Goal: Use online tool/utility: Utilize a website feature to perform a specific function

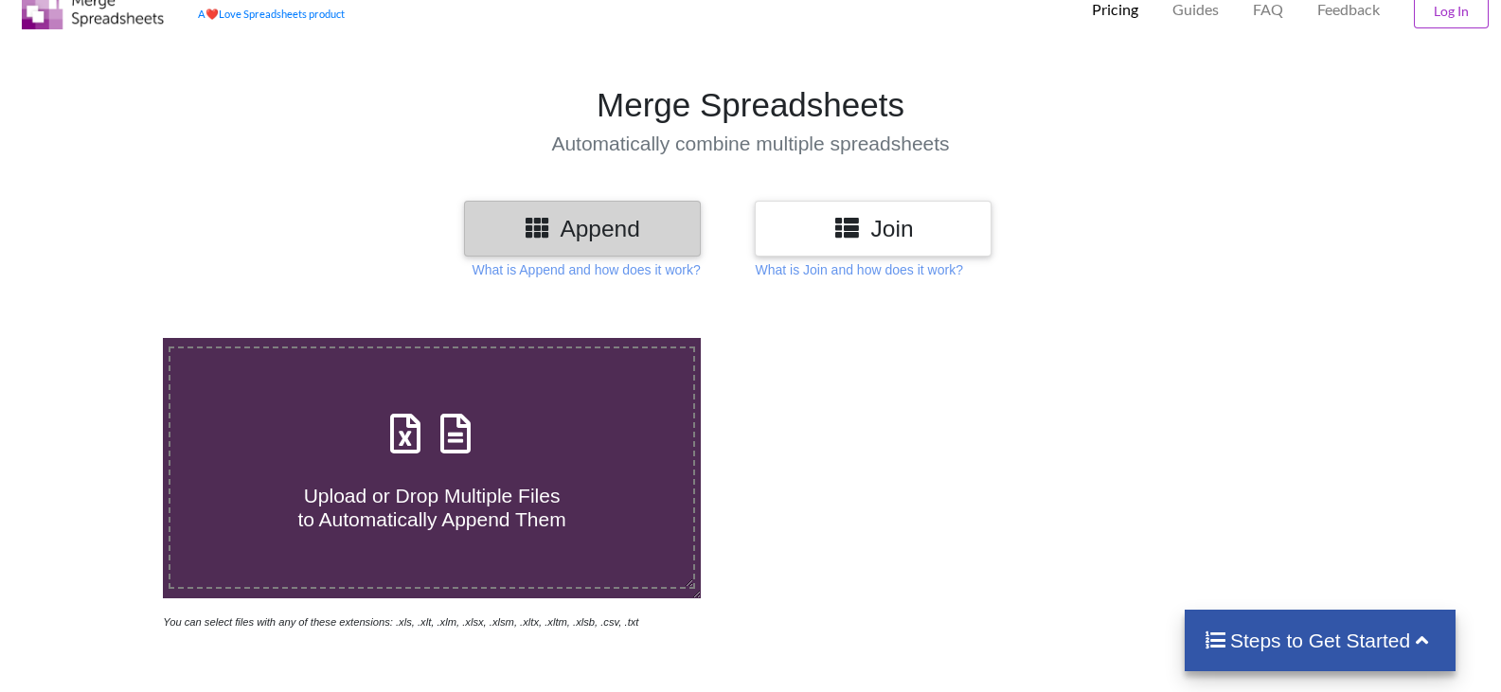
scroll to position [95, 0]
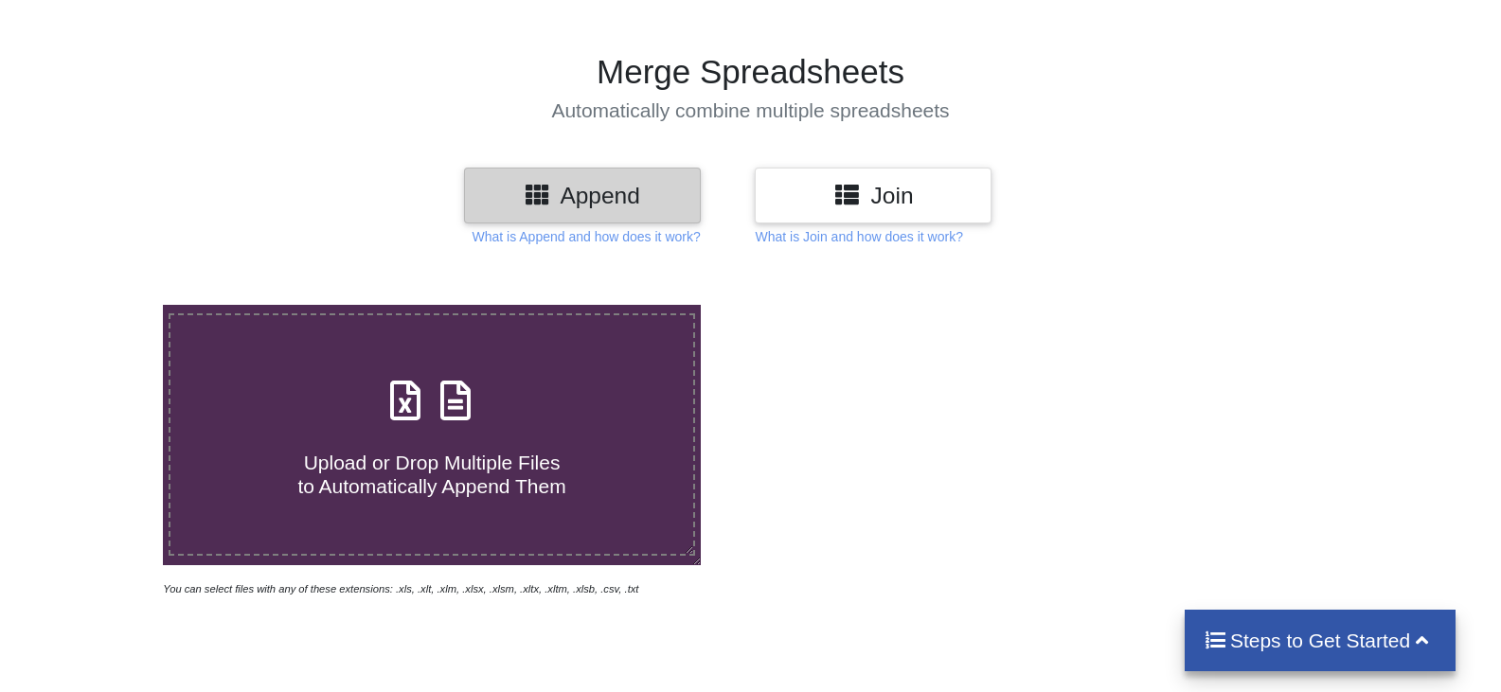
click at [395, 411] on icon at bounding box center [405, 391] width 47 height 40
click at [104, 305] on input "Upload or Drop Multiple Files to Automatically Append Them" at bounding box center [104, 305] width 0 height 0
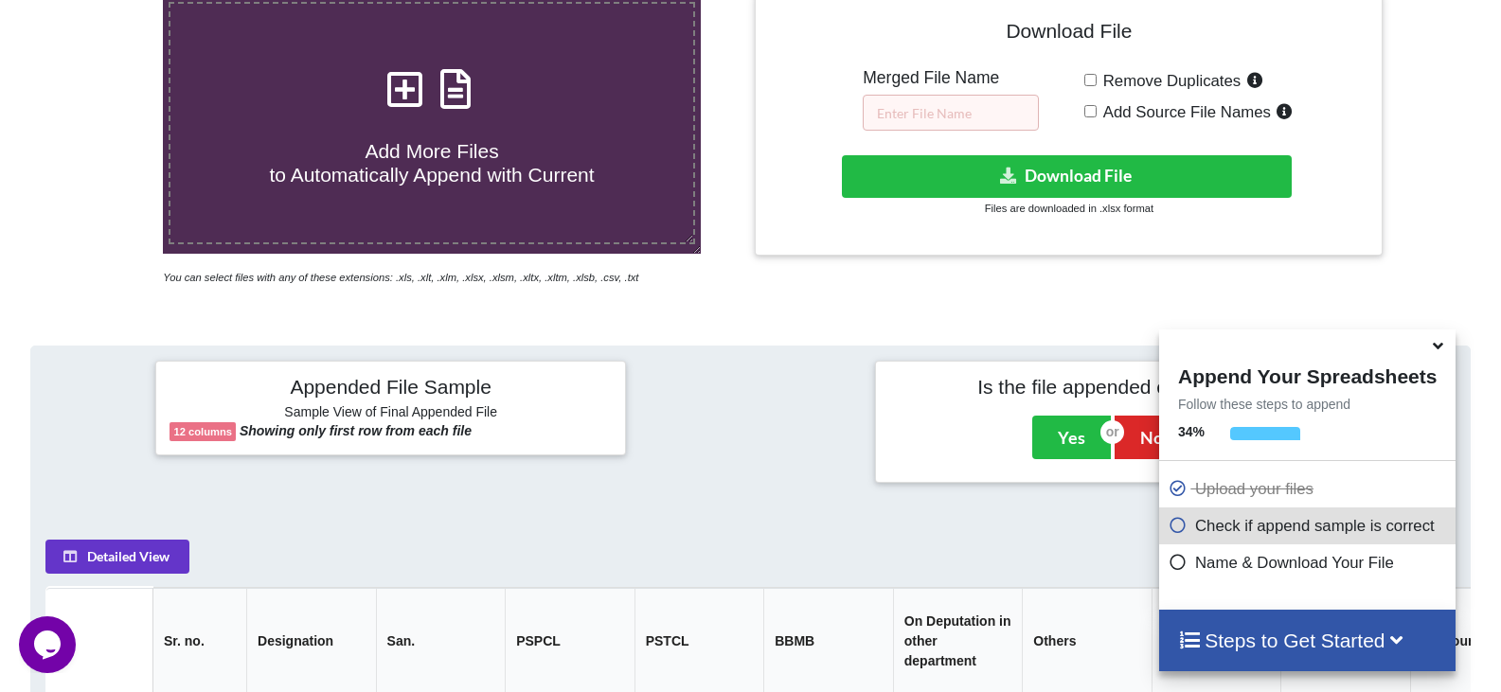
scroll to position [373, 0]
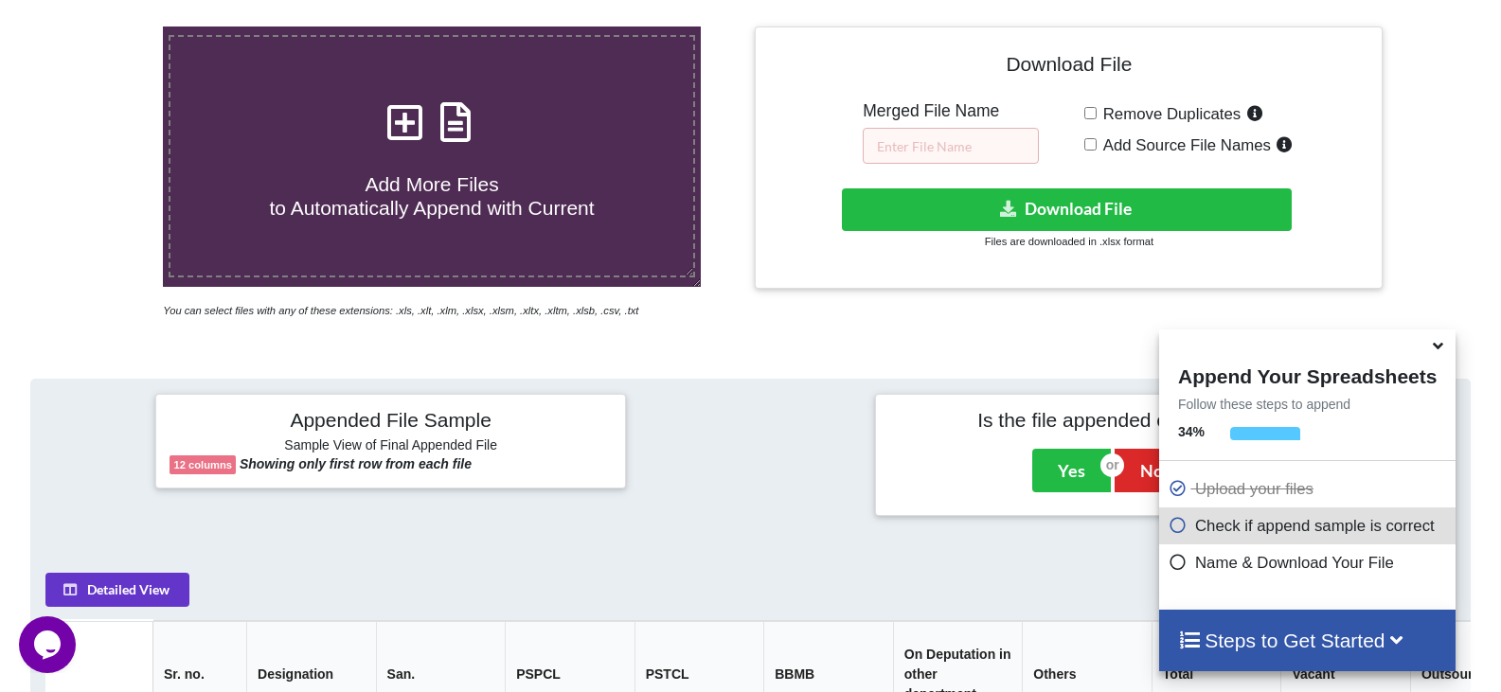
click at [394, 133] on icon at bounding box center [405, 113] width 47 height 40
click at [104, 27] on input "Add More Files to Automatically Append with Current" at bounding box center [104, 27] width 0 height 0
type input "C:\fakepath\west 2023.xlsx"
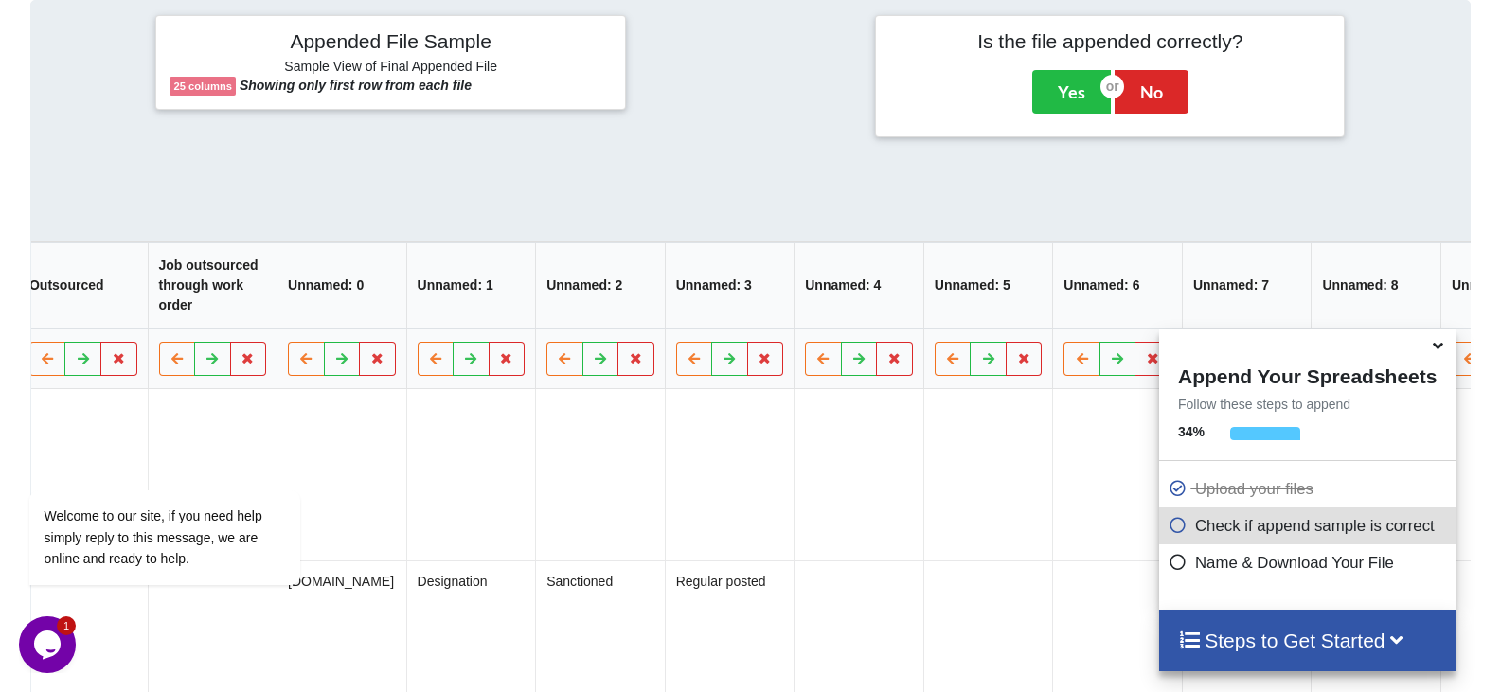
scroll to position [0, 1844]
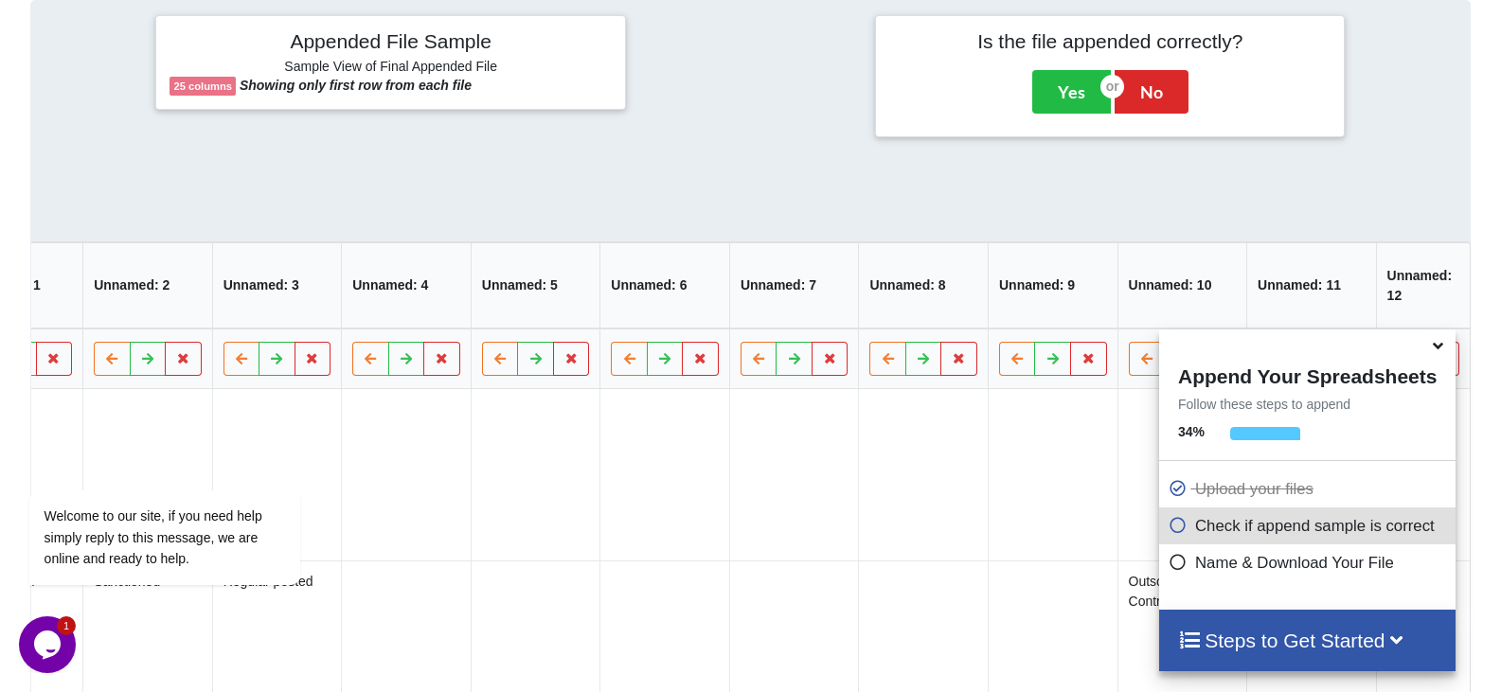
click at [1440, 347] on icon at bounding box center [1438, 342] width 20 height 17
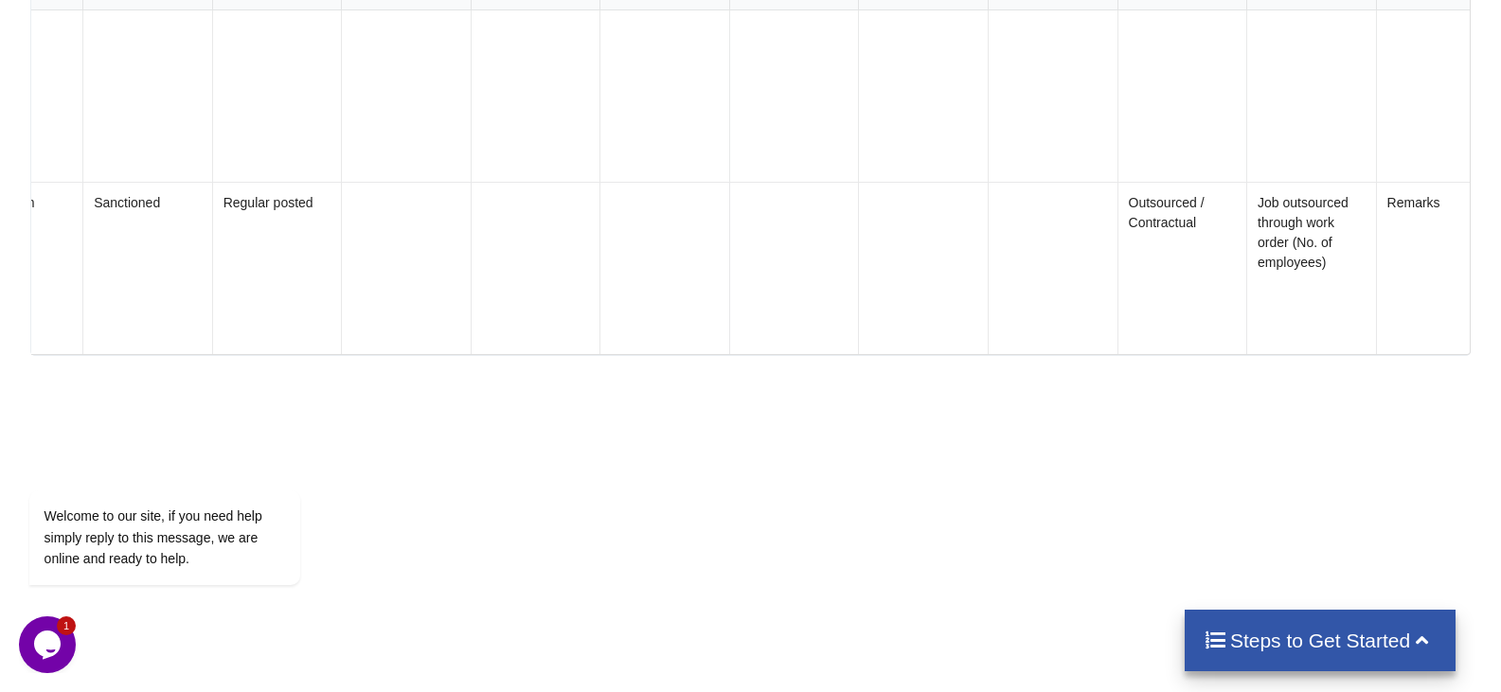
scroll to position [1222, 0]
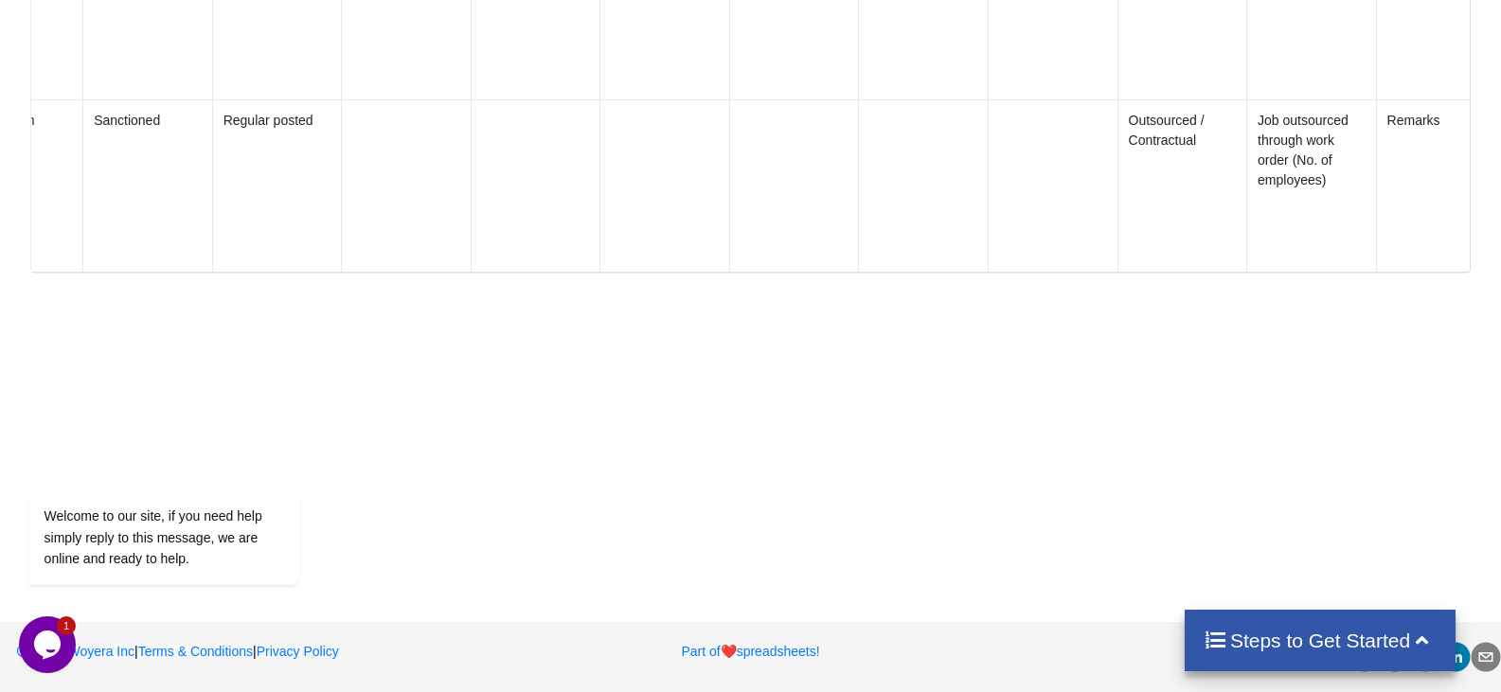
click at [1265, 643] on h4 "Steps to Get Started" at bounding box center [1320, 641] width 234 height 24
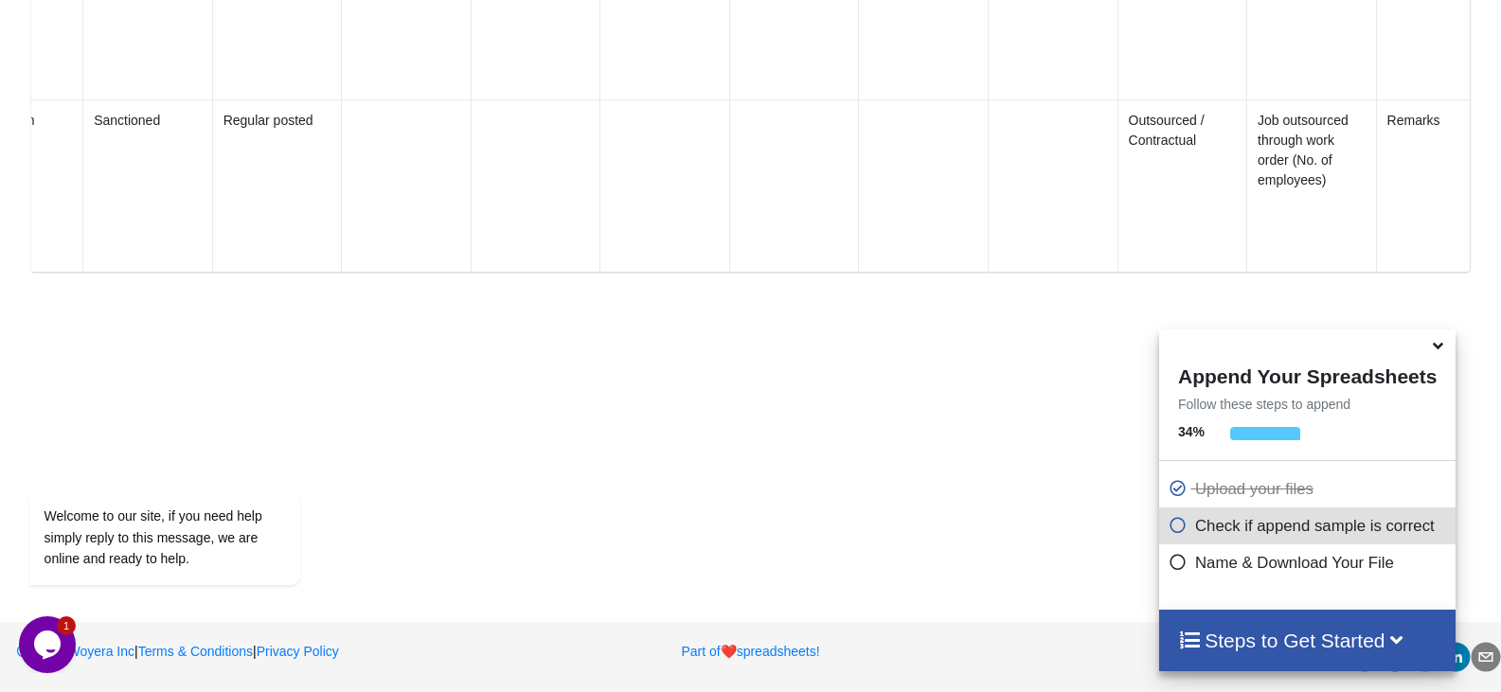
click at [1265, 643] on h4 "Steps to Get Started" at bounding box center [1307, 641] width 258 height 24
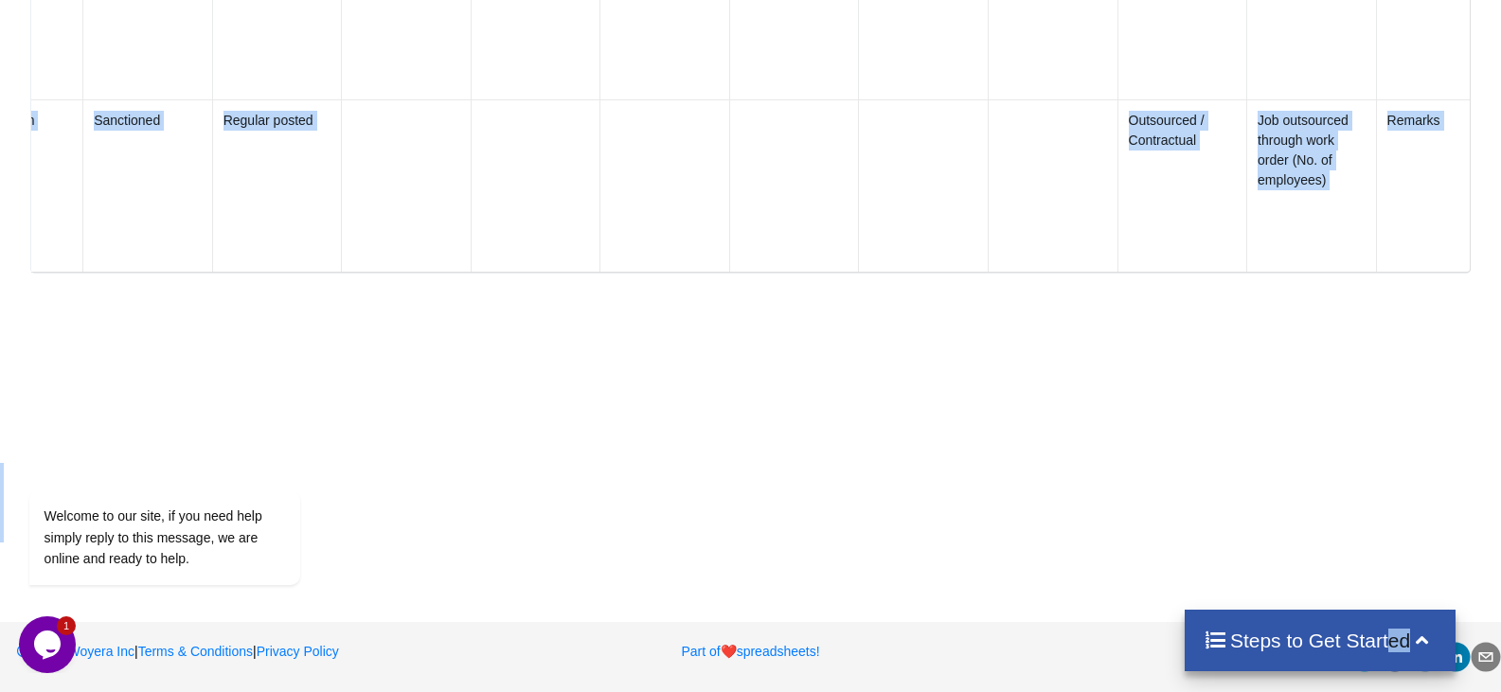
drag, startPoint x: 1373, startPoint y: 643, endPoint x: 1107, endPoint y: 559, distance: 279.1
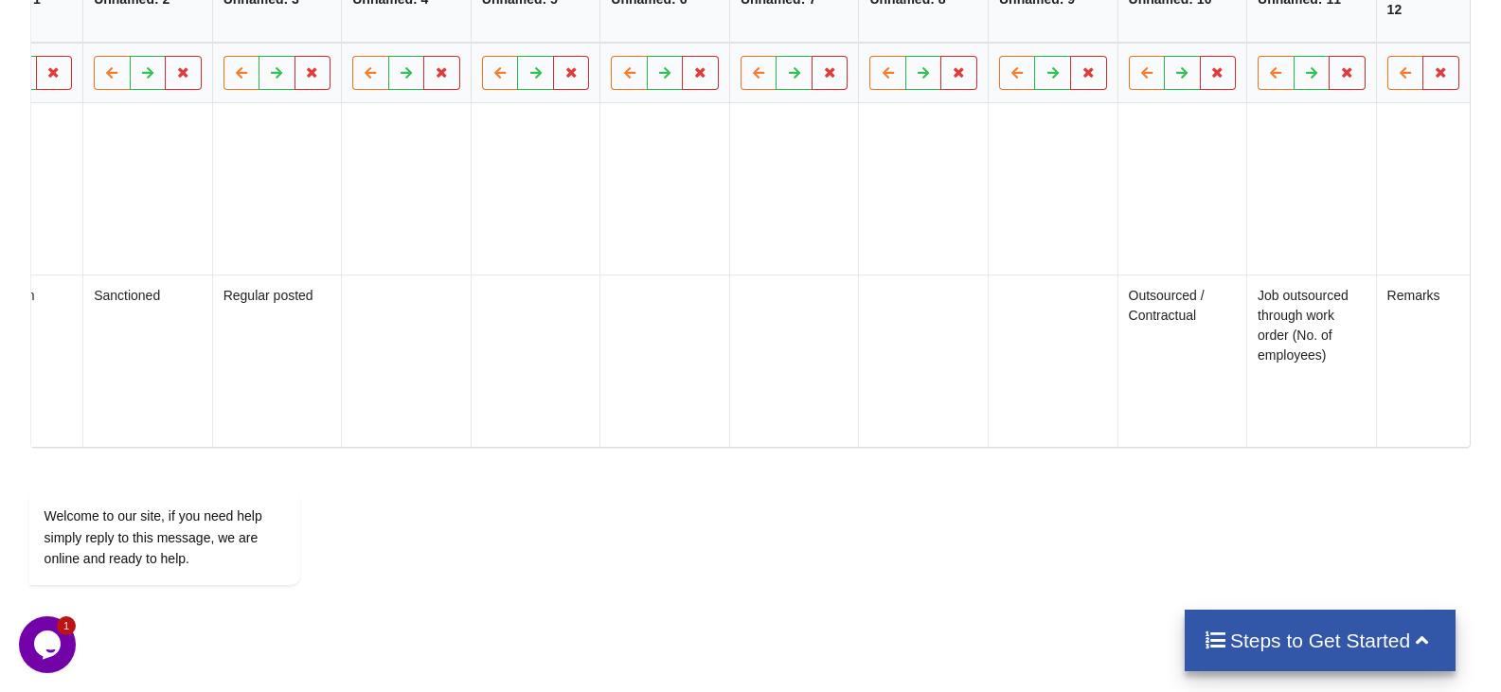
scroll to position [1043, 0]
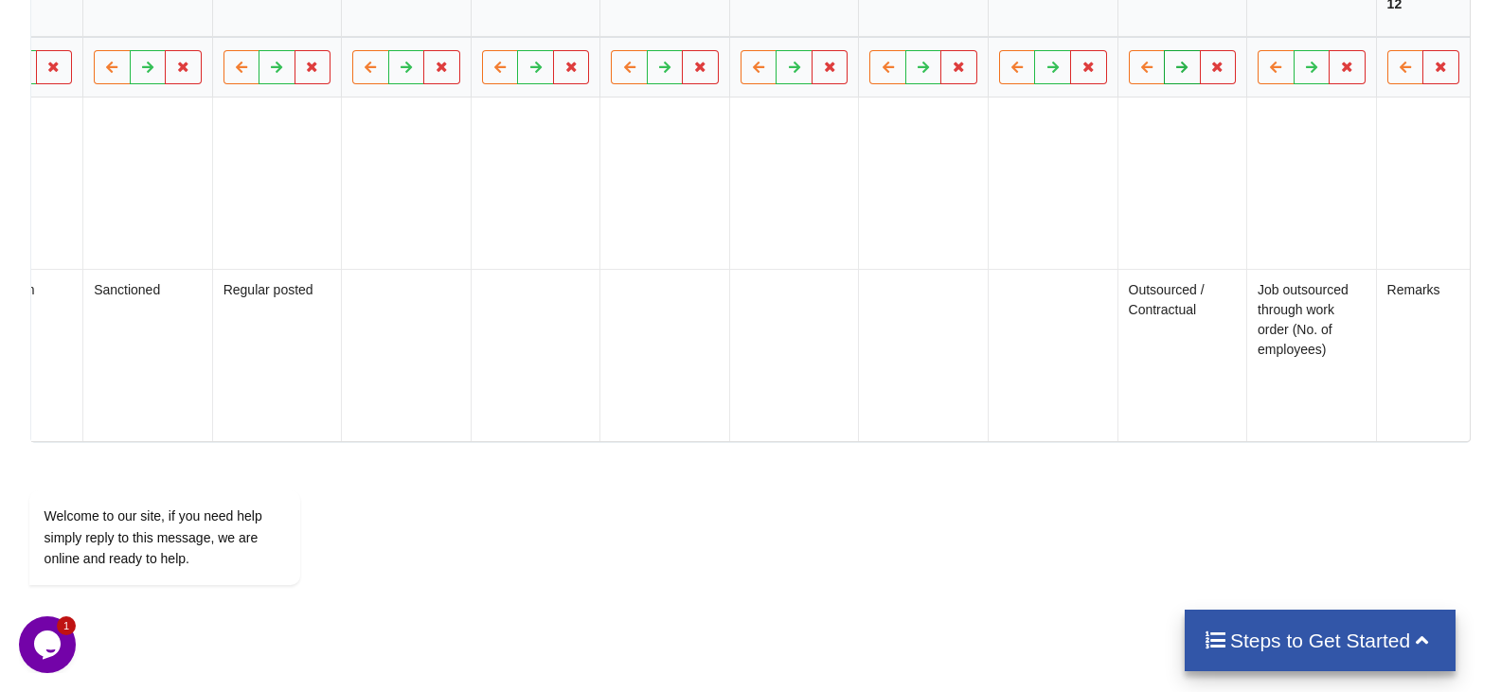
click at [1185, 72] on icon at bounding box center [1182, 66] width 16 height 11
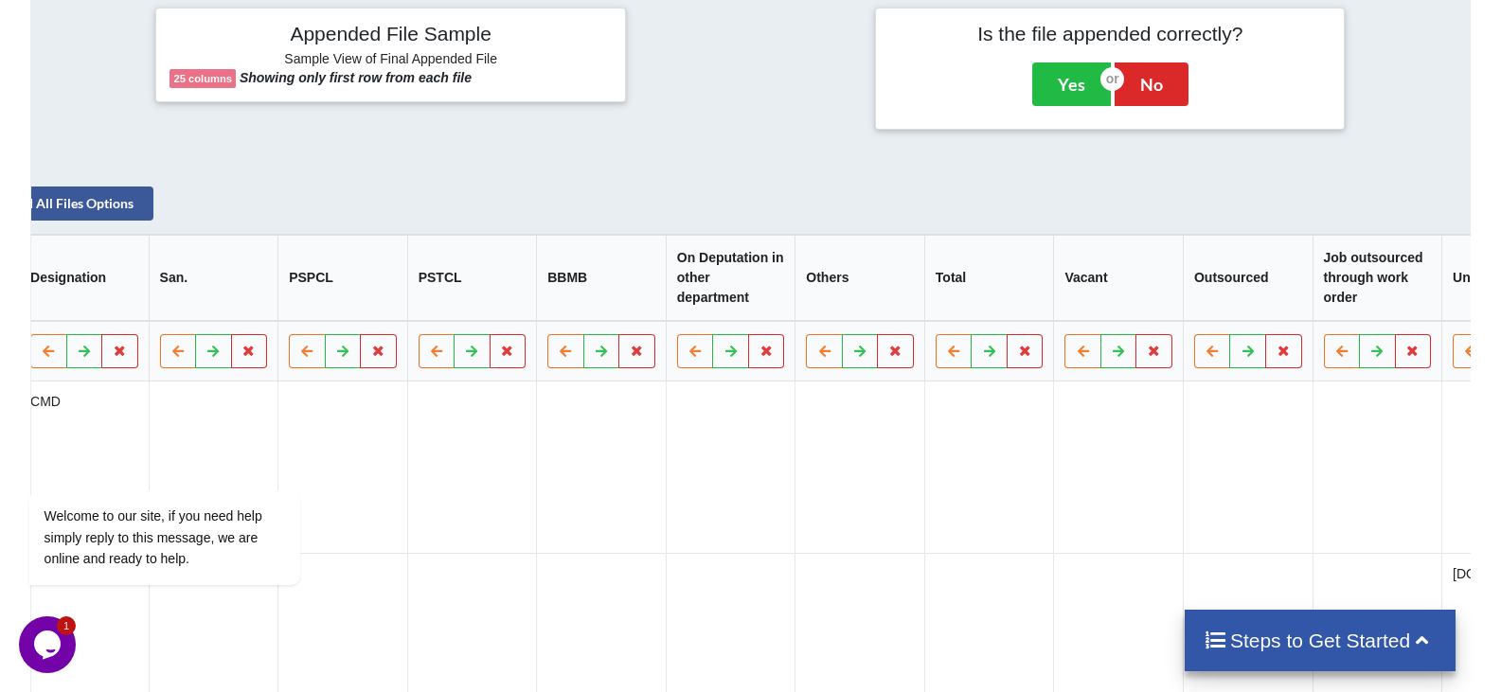
scroll to position [0, 0]
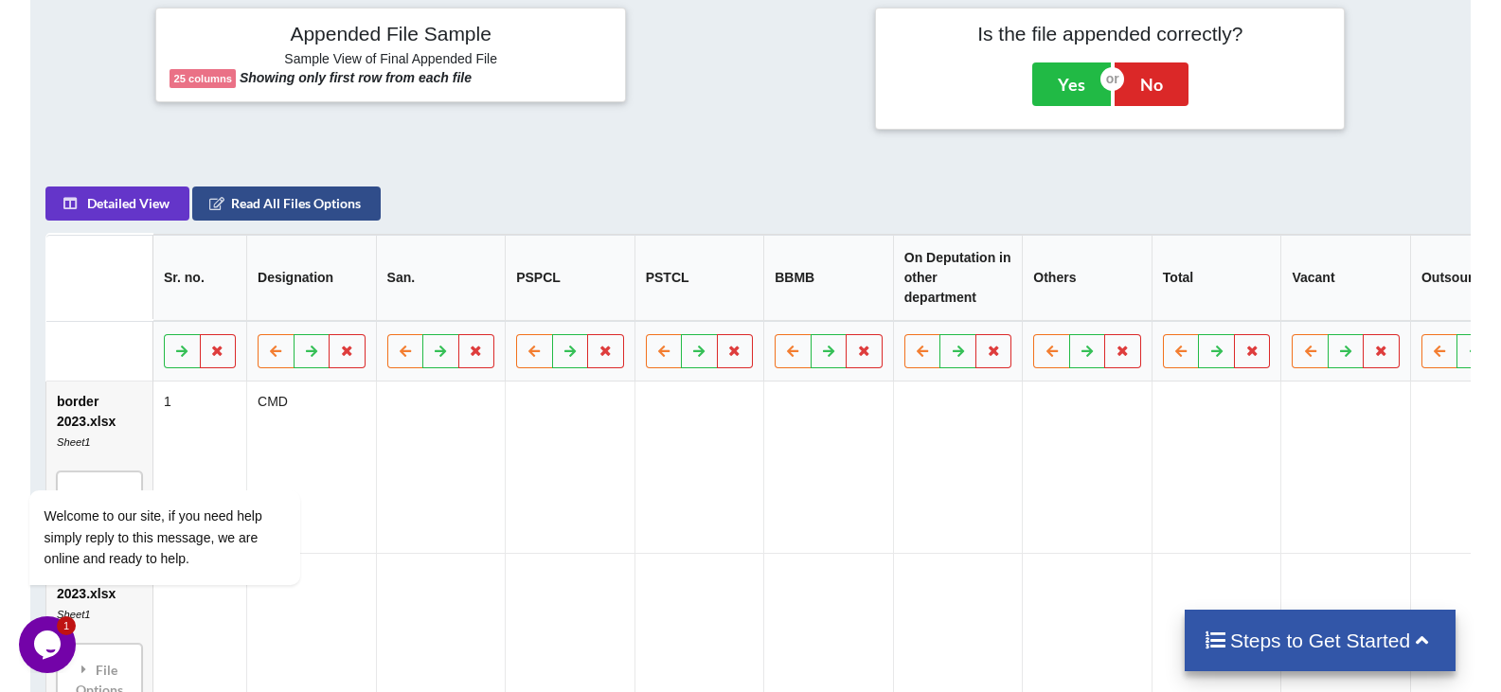
click at [248, 208] on button "Read All Files Options" at bounding box center [286, 204] width 188 height 34
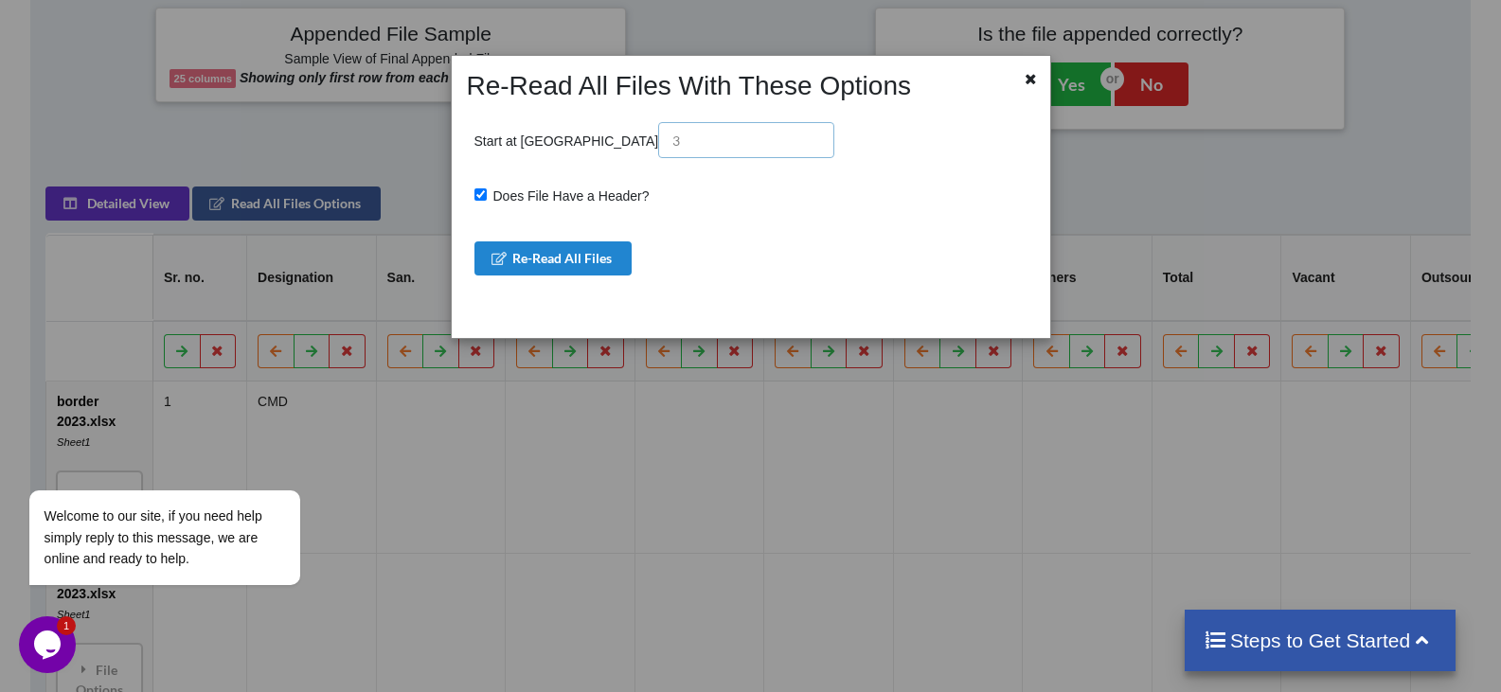
click at [658, 146] on input "text" at bounding box center [746, 140] width 176 height 36
type input "1"
click at [554, 252] on button "Re-Read All Files" at bounding box center [553, 258] width 158 height 34
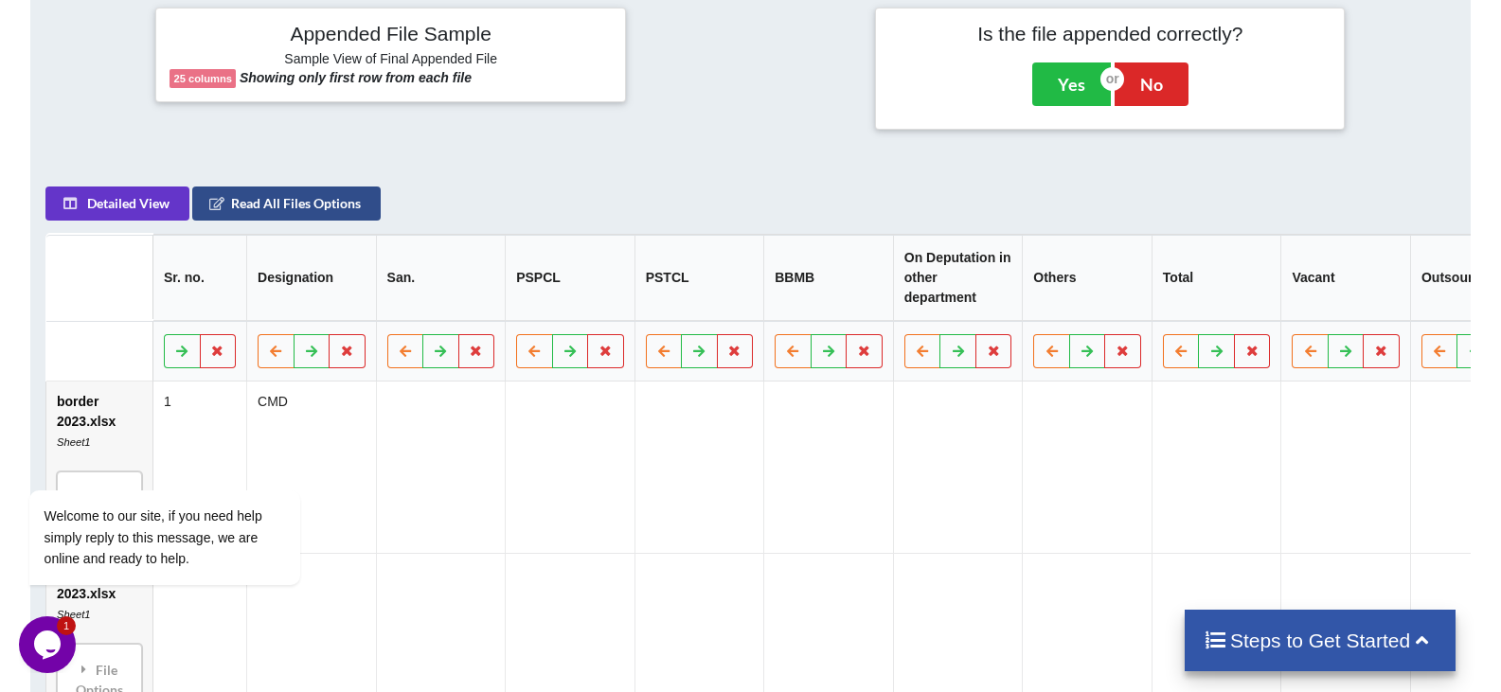
click at [275, 211] on button "Read All Files Options" at bounding box center [286, 204] width 188 height 34
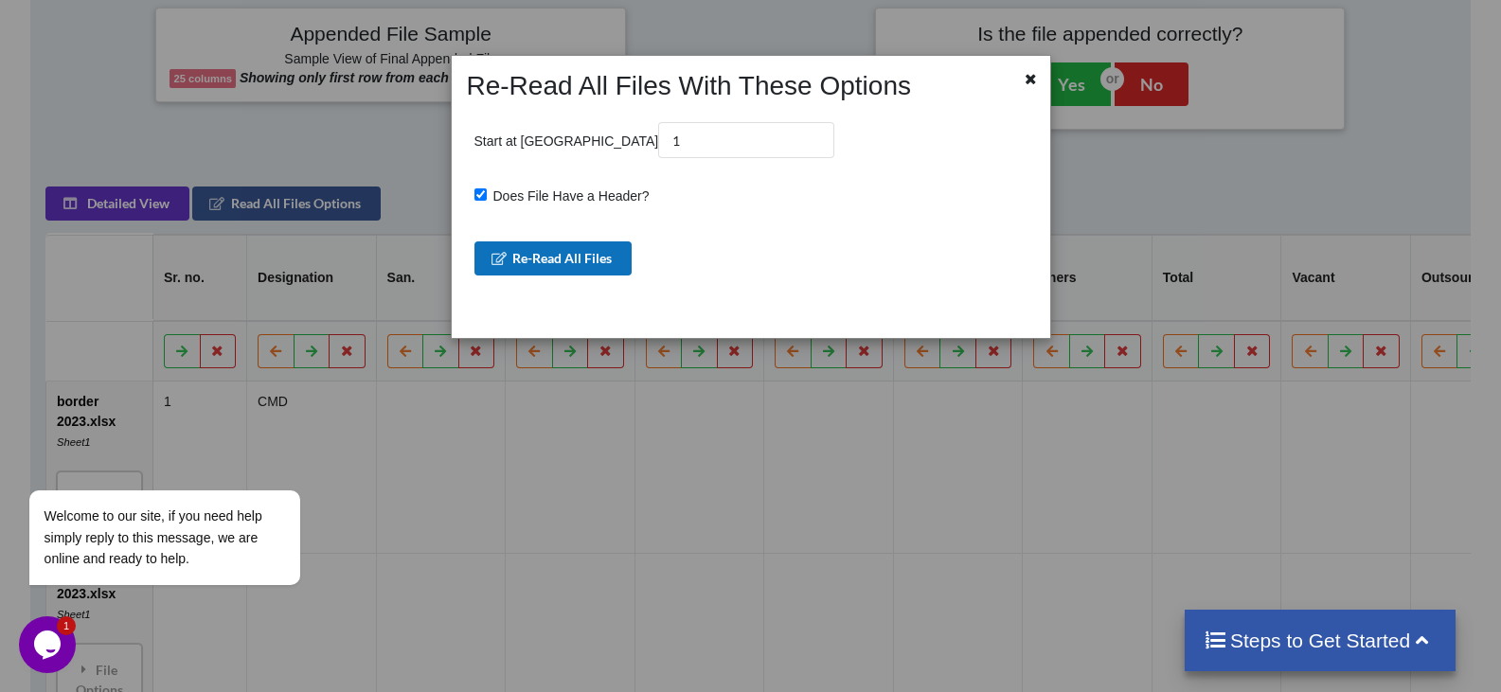
click at [528, 260] on button "Re-Read All Files" at bounding box center [553, 258] width 158 height 34
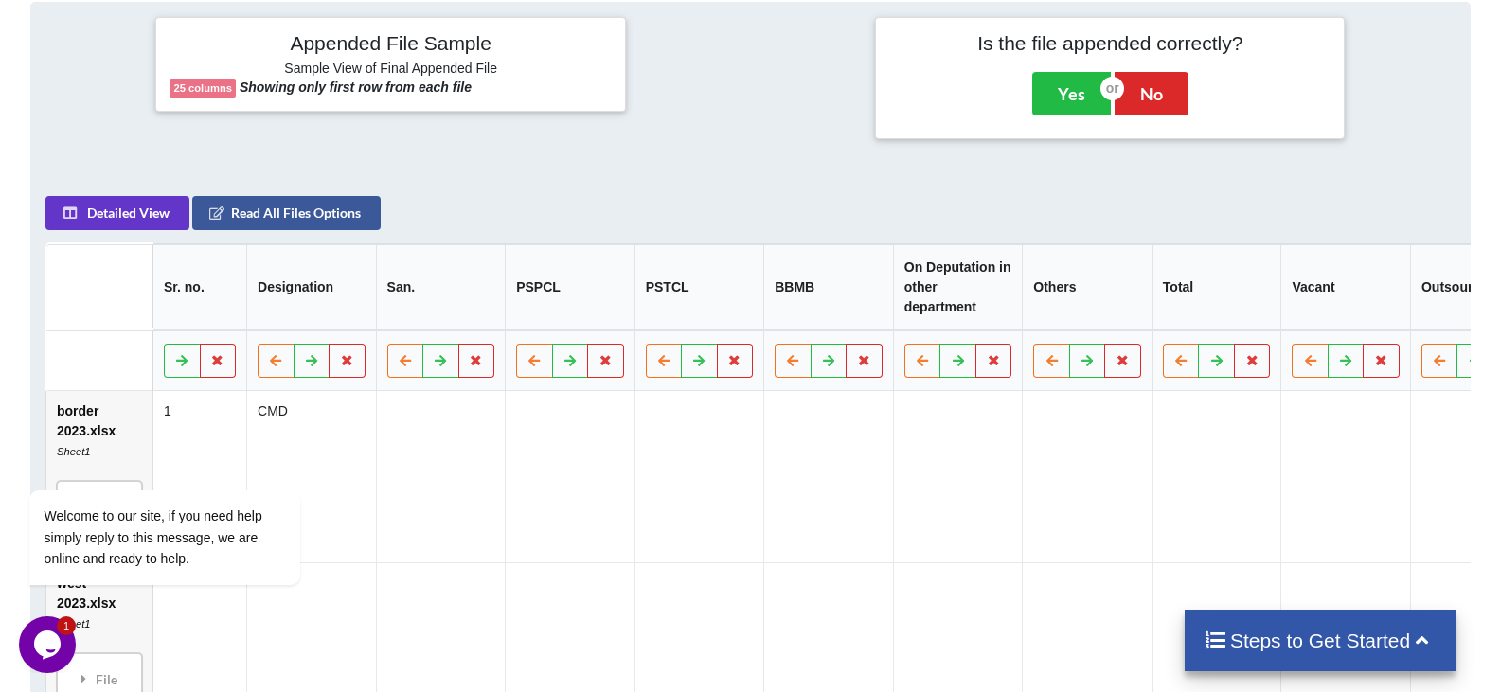
scroll to position [749, 0]
click at [1411, 637] on icon at bounding box center [1422, 639] width 24 height 20
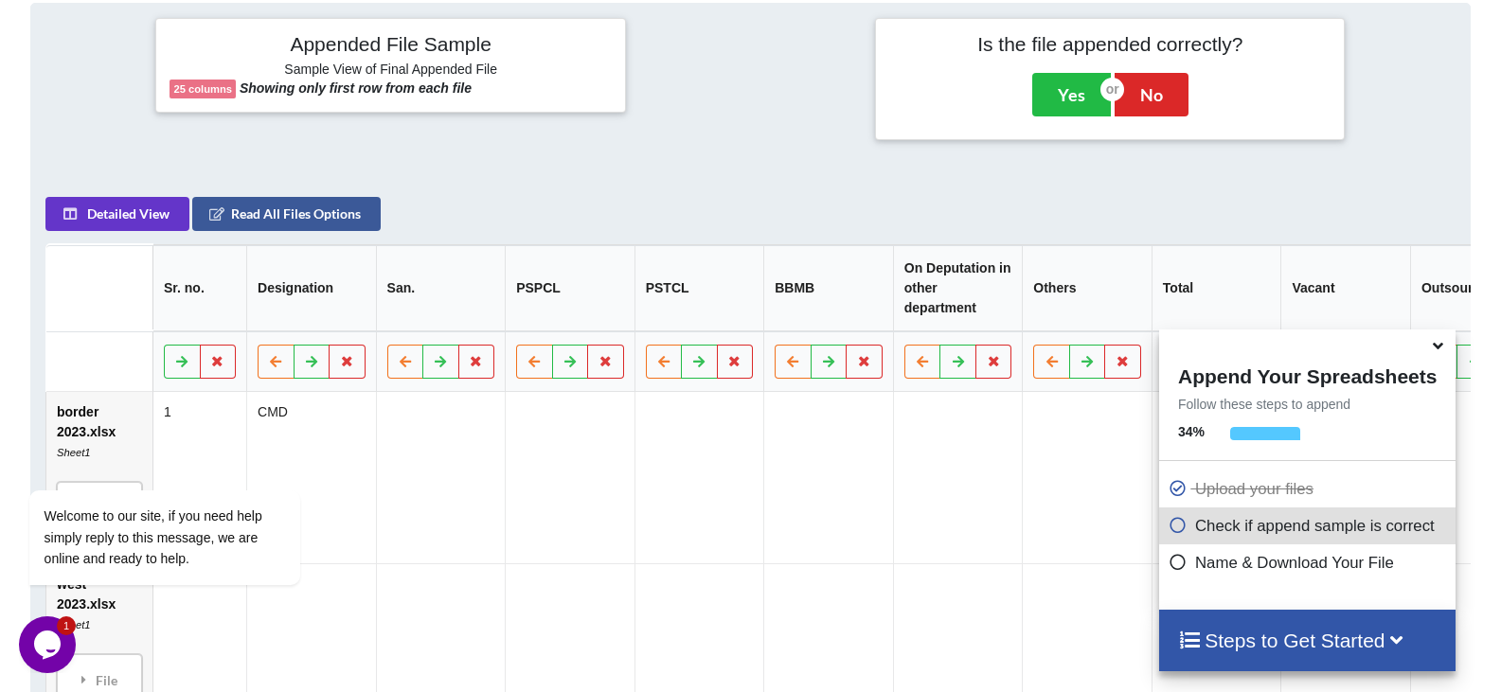
click at [1171, 530] on icon at bounding box center [1177, 522] width 19 height 16
click at [1173, 529] on icon at bounding box center [1177, 522] width 19 height 16
click at [113, 227] on button "Detailed View" at bounding box center [117, 214] width 144 height 34
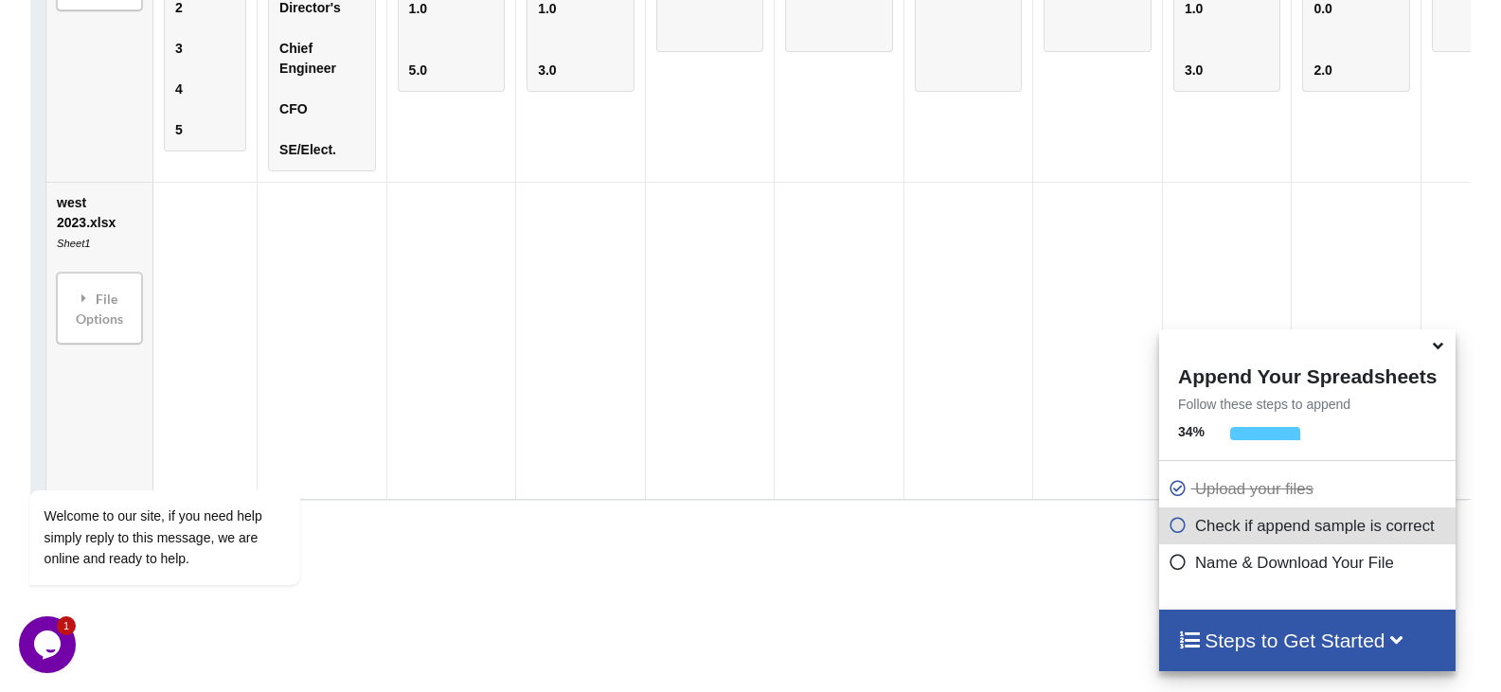
scroll to position [1317, 0]
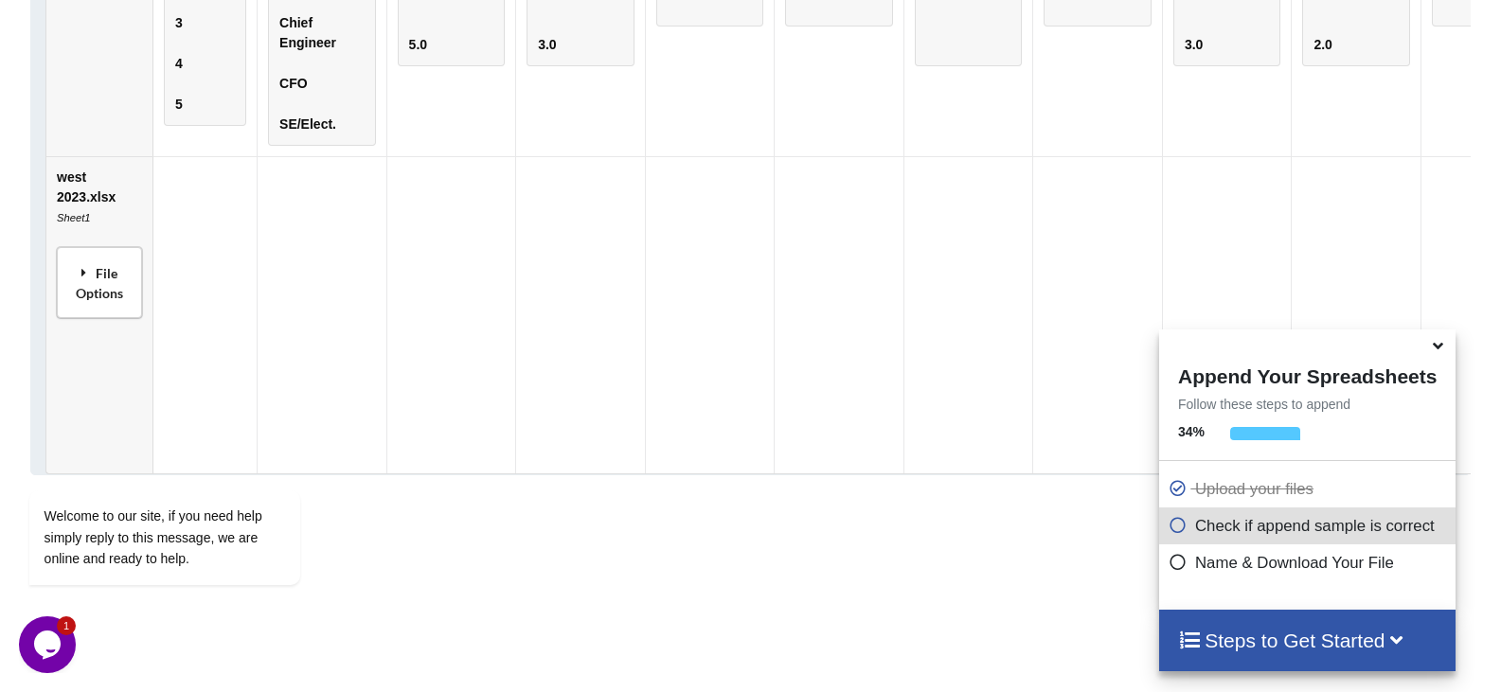
click at [103, 302] on div "File Options" at bounding box center [99, 283] width 74 height 60
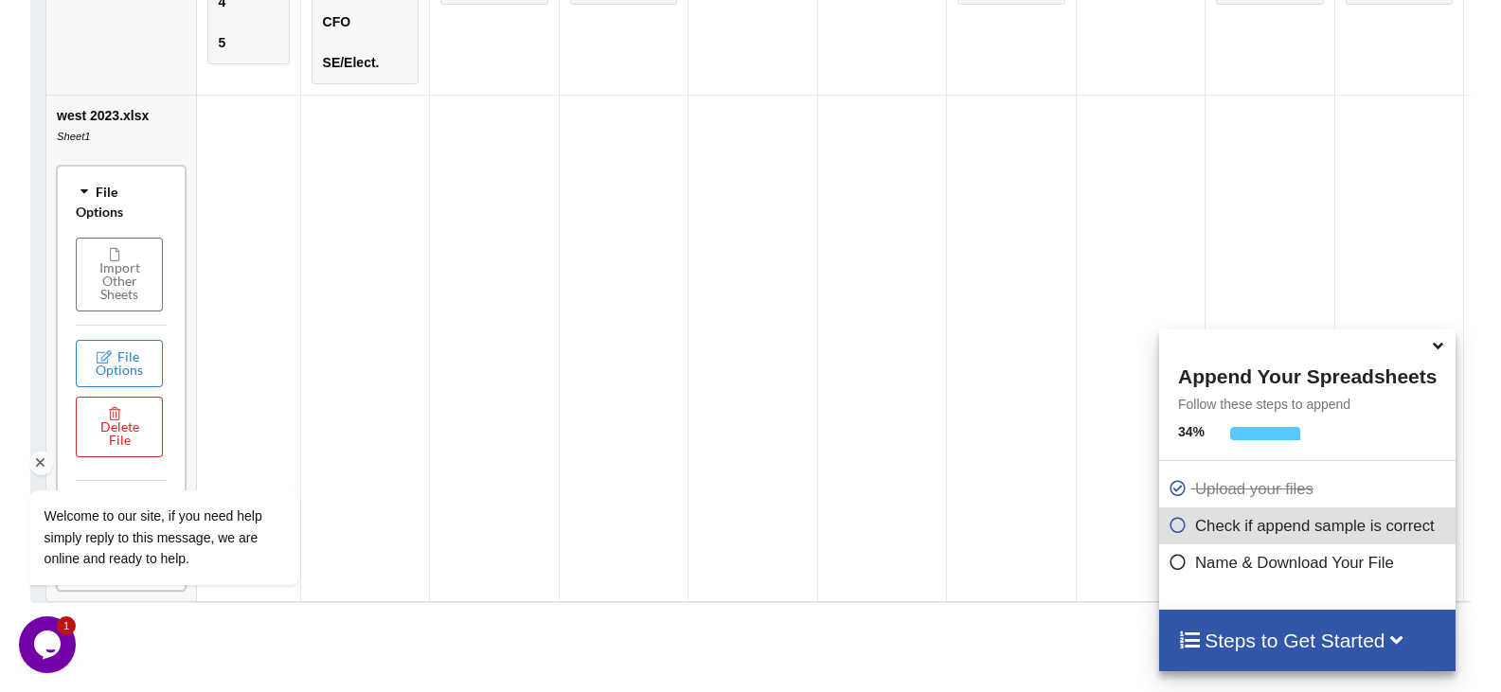
scroll to position [1412, 0]
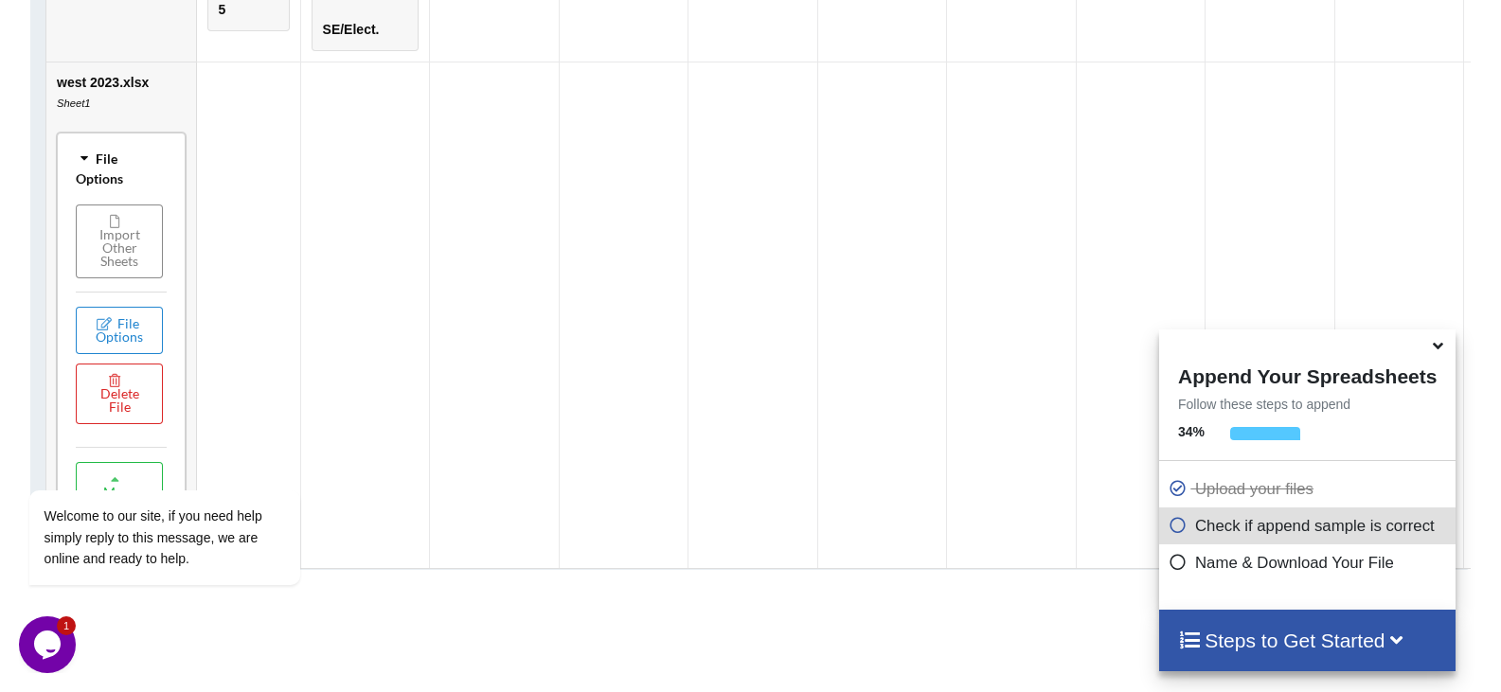
click at [128, 263] on button "Import Other Sheets" at bounding box center [119, 242] width 87 height 74
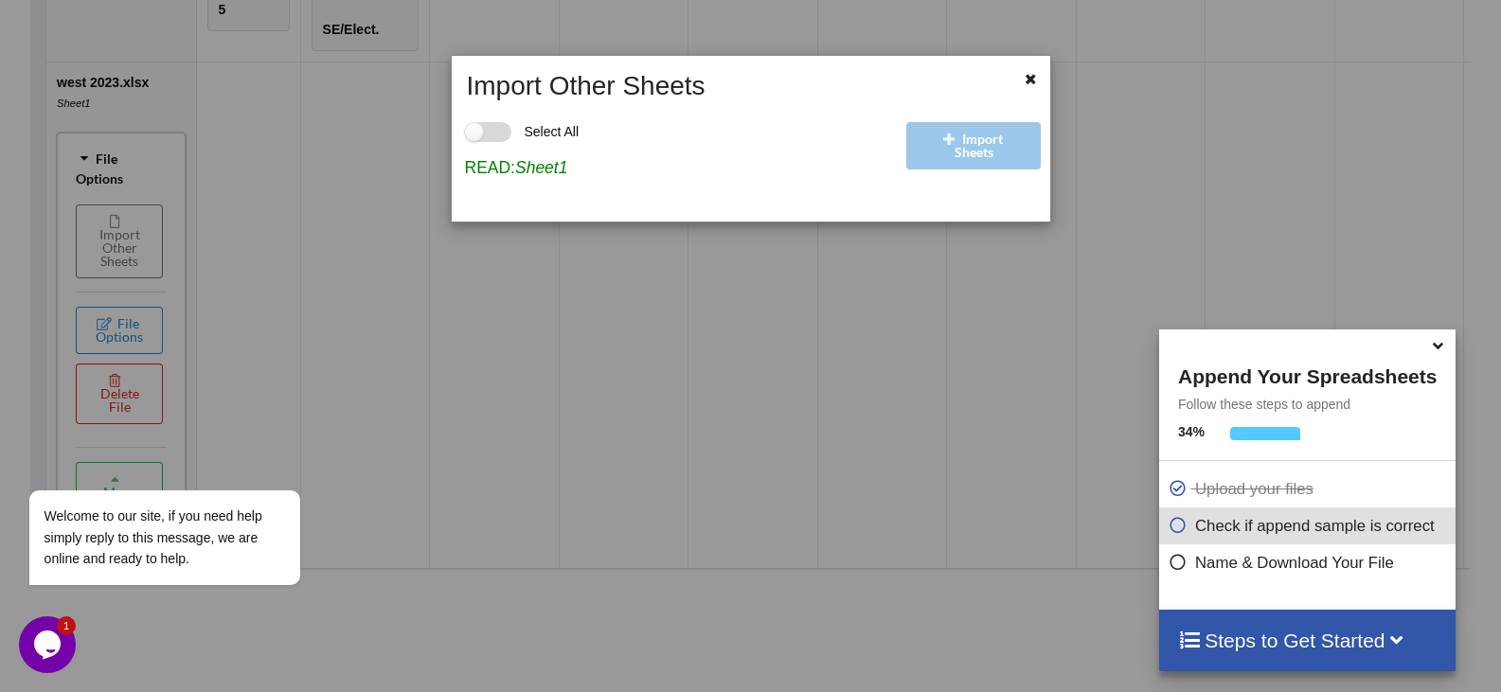
click at [474, 129] on label "Select All" at bounding box center [522, 132] width 115 height 20
checkbox input "true"
click at [969, 146] on div "Import Sheets" at bounding box center [975, 154] width 148 height 105
click at [1038, 80] on icon at bounding box center [1031, 76] width 16 height 13
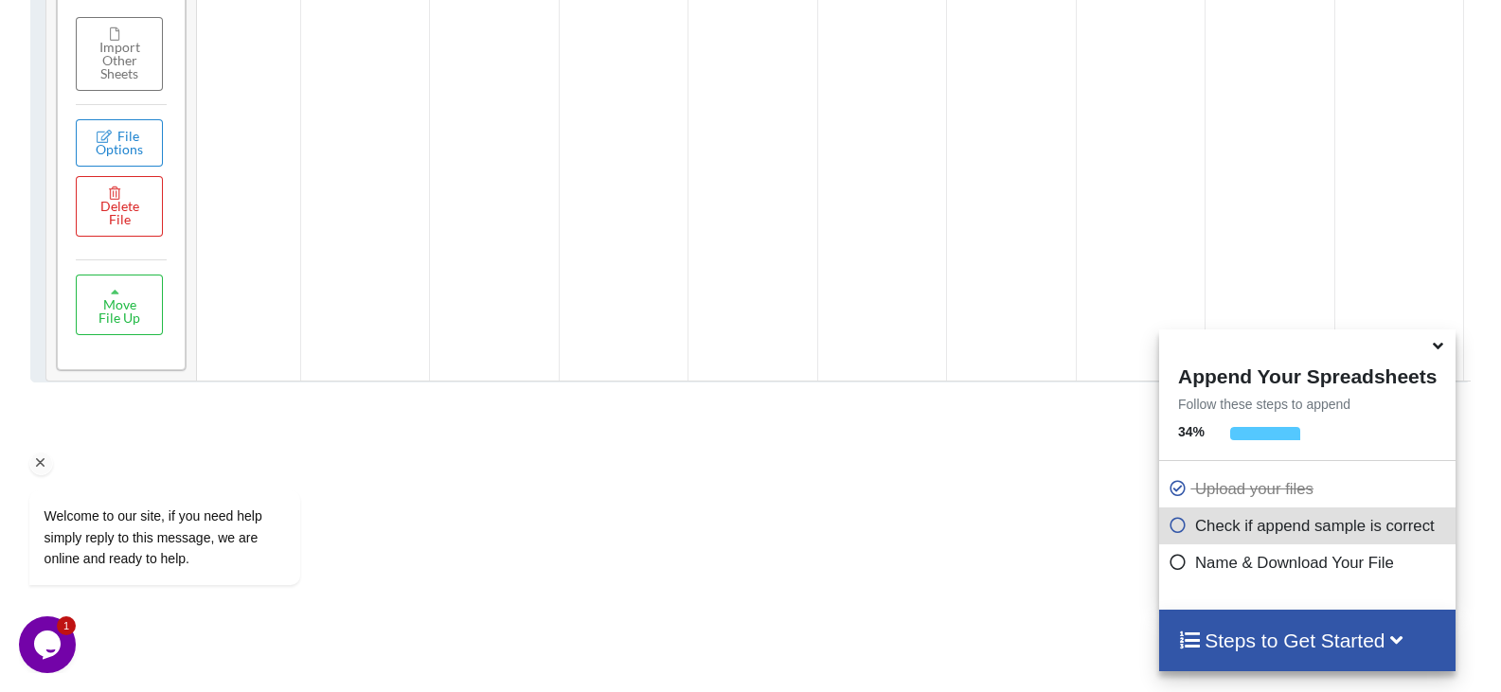
scroll to position [1601, 0]
click at [113, 321] on div "Welcome to our site, if you need help simply reply to this message, we are onli…" at bounding box center [189, 459] width 341 height 288
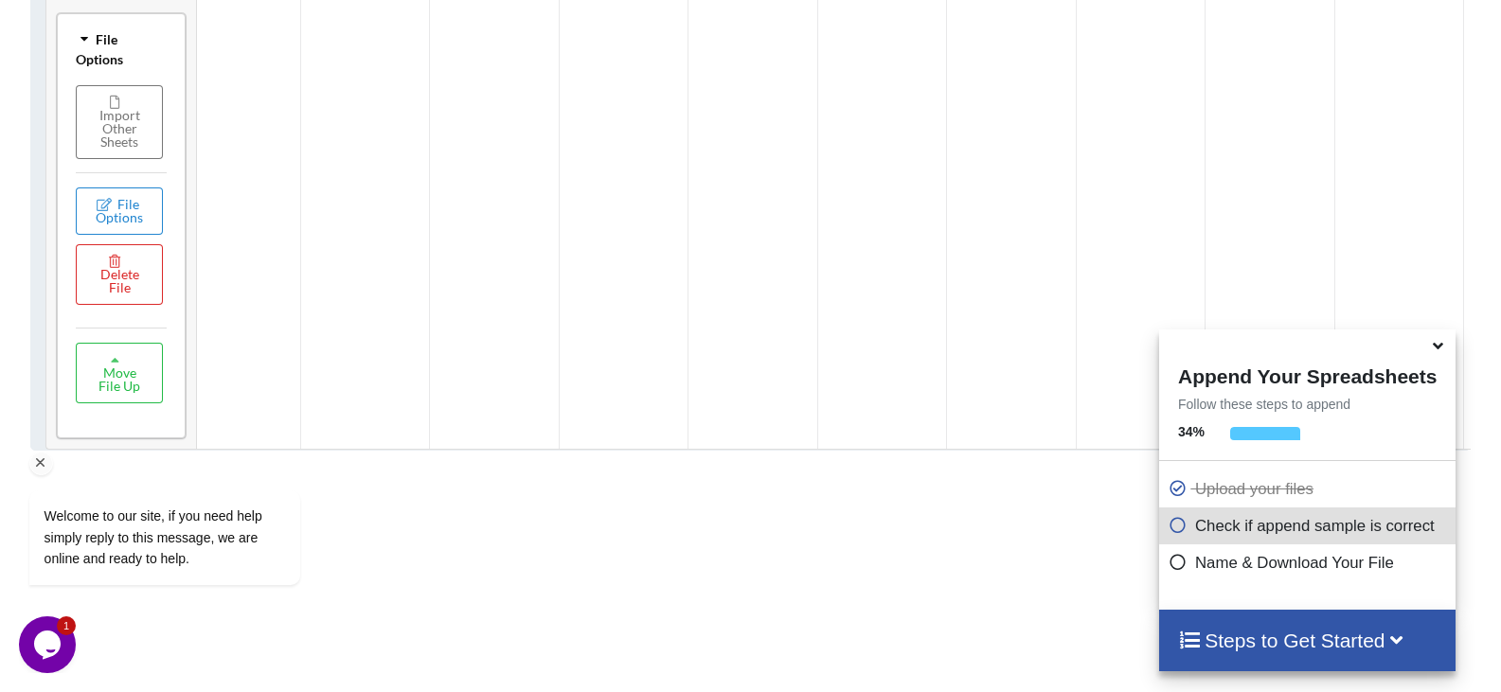
scroll to position [1317, 0]
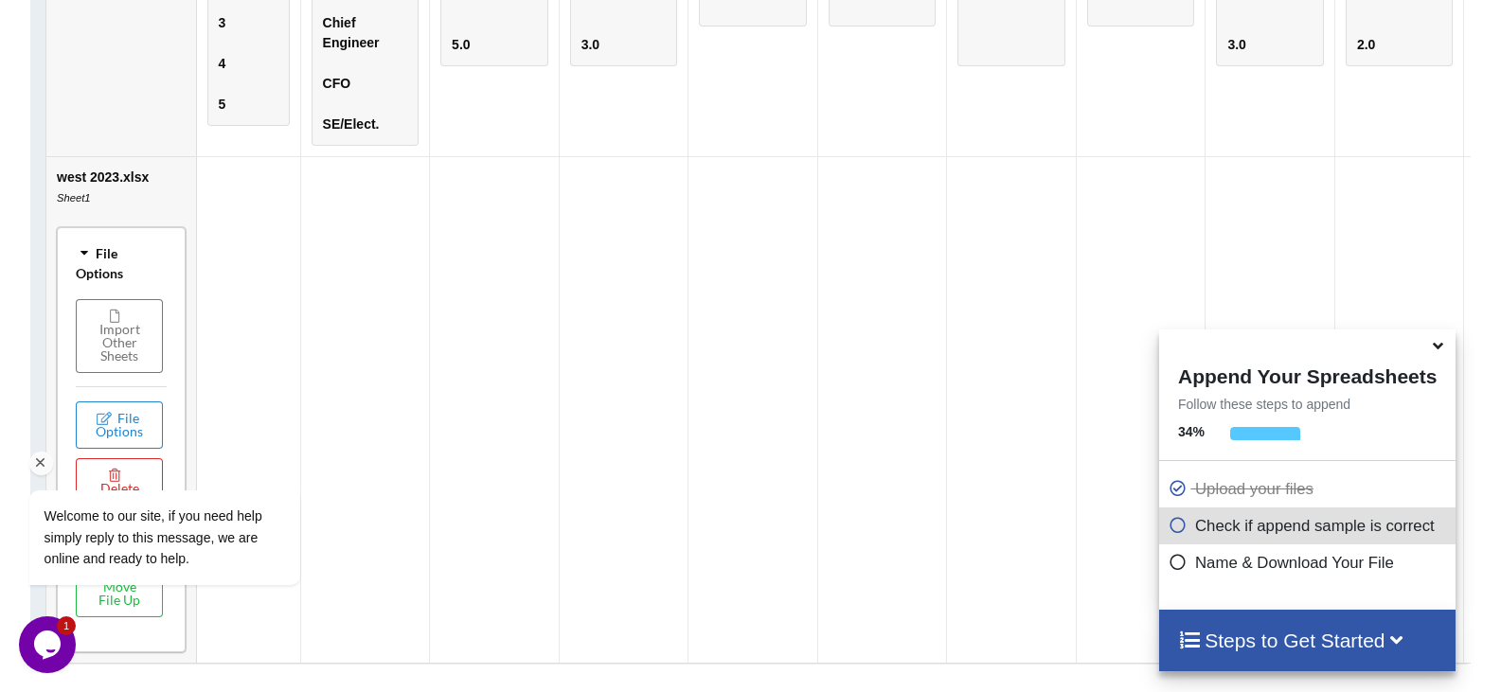
click at [111, 345] on div "Welcome to our site, if you need help simply reply to this message, we are onli…" at bounding box center [189, 459] width 341 height 288
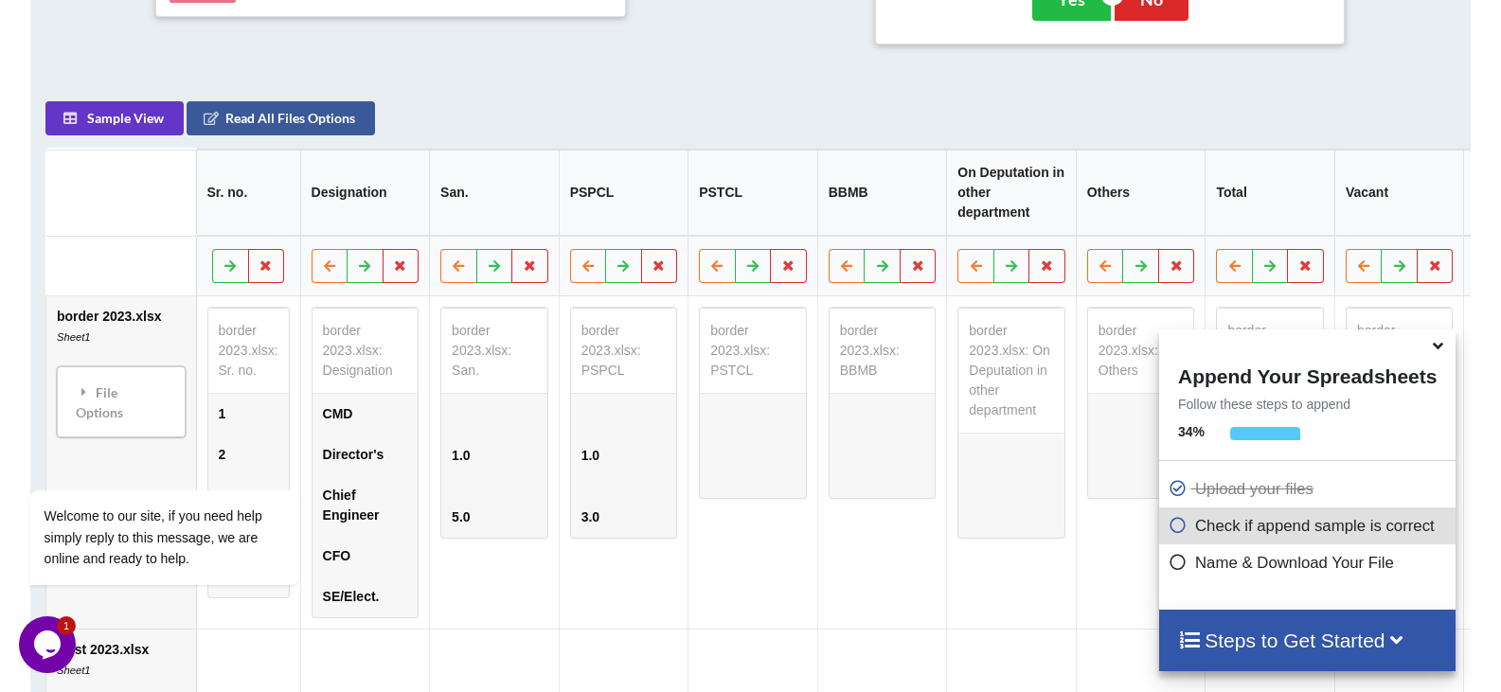
scroll to position [844, 0]
click at [130, 405] on div "Welcome to our site, if you need help simply reply to this message, we are onli…" at bounding box center [189, 459] width 341 height 288
click at [79, 400] on div "Welcome to our site, if you need help simply reply to this message, we are onli…" at bounding box center [189, 459] width 341 height 288
click at [49, 473] on div at bounding box center [189, 464] width 321 height 24
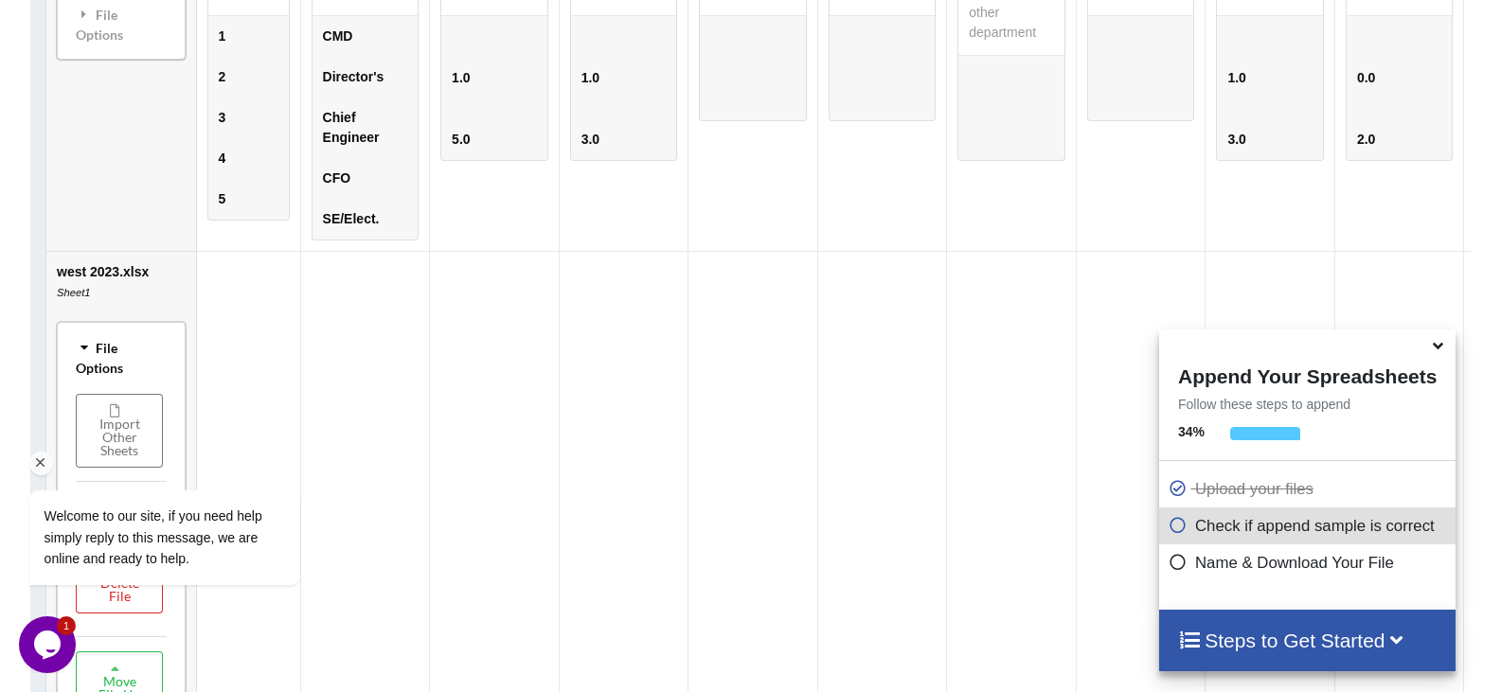
scroll to position [1317, 0]
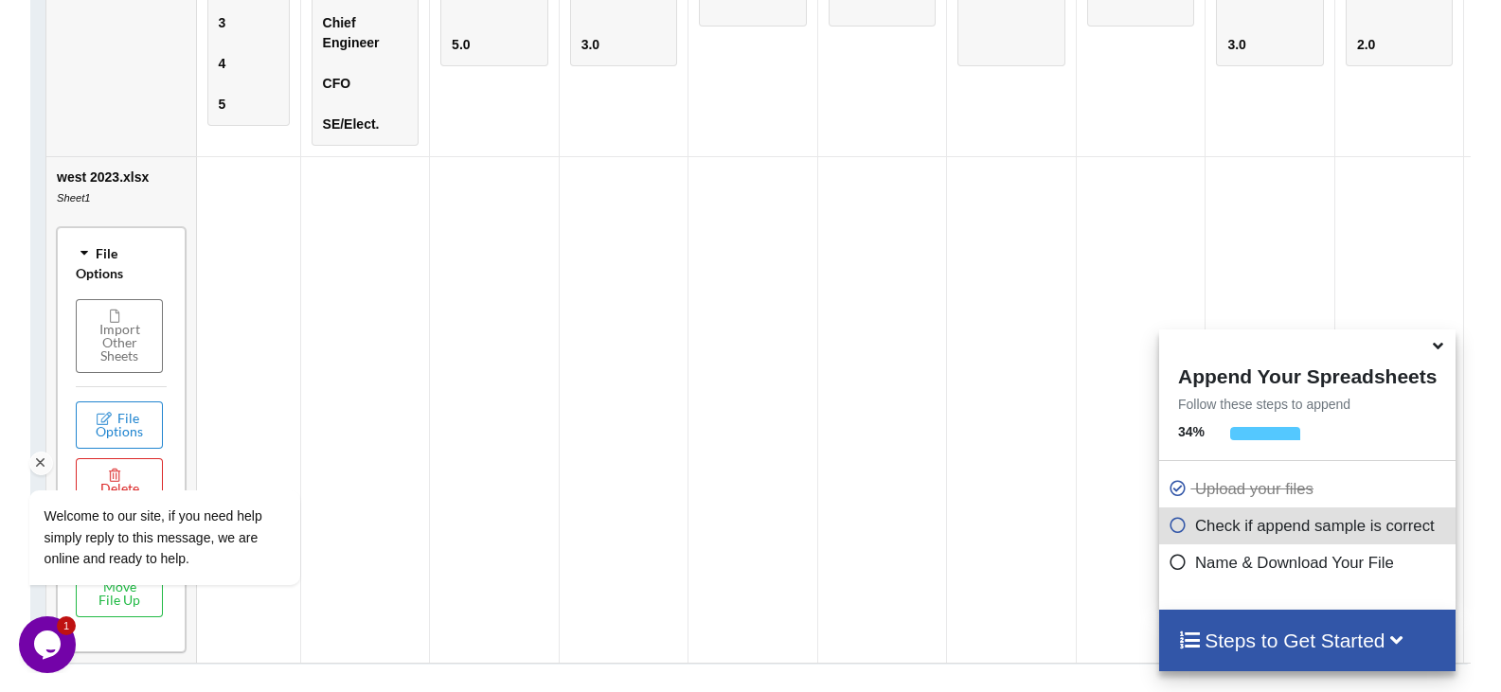
click at [112, 345] on div "Welcome to our site, if you need help simply reply to this message, we are onli…" at bounding box center [189, 459] width 341 height 288
click at [125, 276] on div "File Options" at bounding box center [120, 263] width 117 height 60
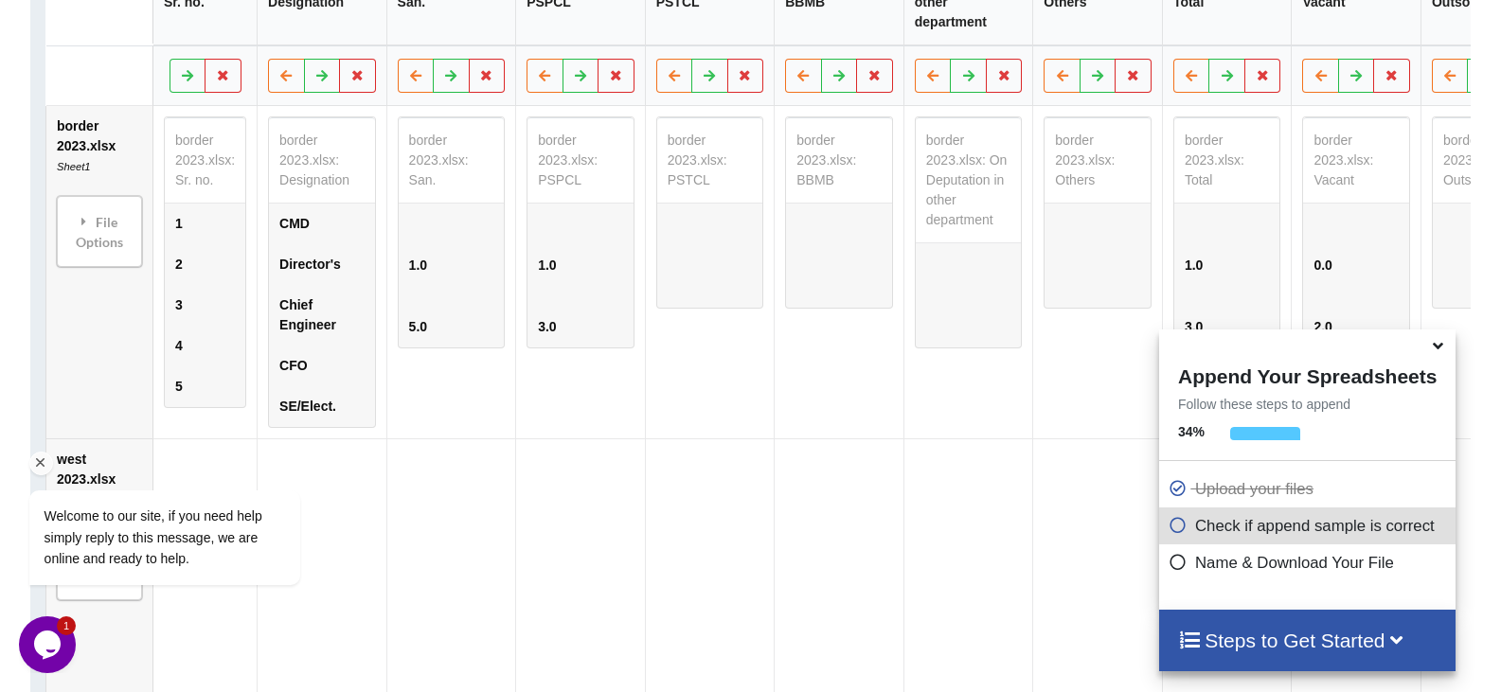
scroll to position [1033, 0]
click at [705, 82] on icon at bounding box center [710, 76] width 16 height 11
click at [670, 82] on icon at bounding box center [675, 76] width 16 height 11
click at [711, 82] on icon at bounding box center [710, 76] width 16 height 11
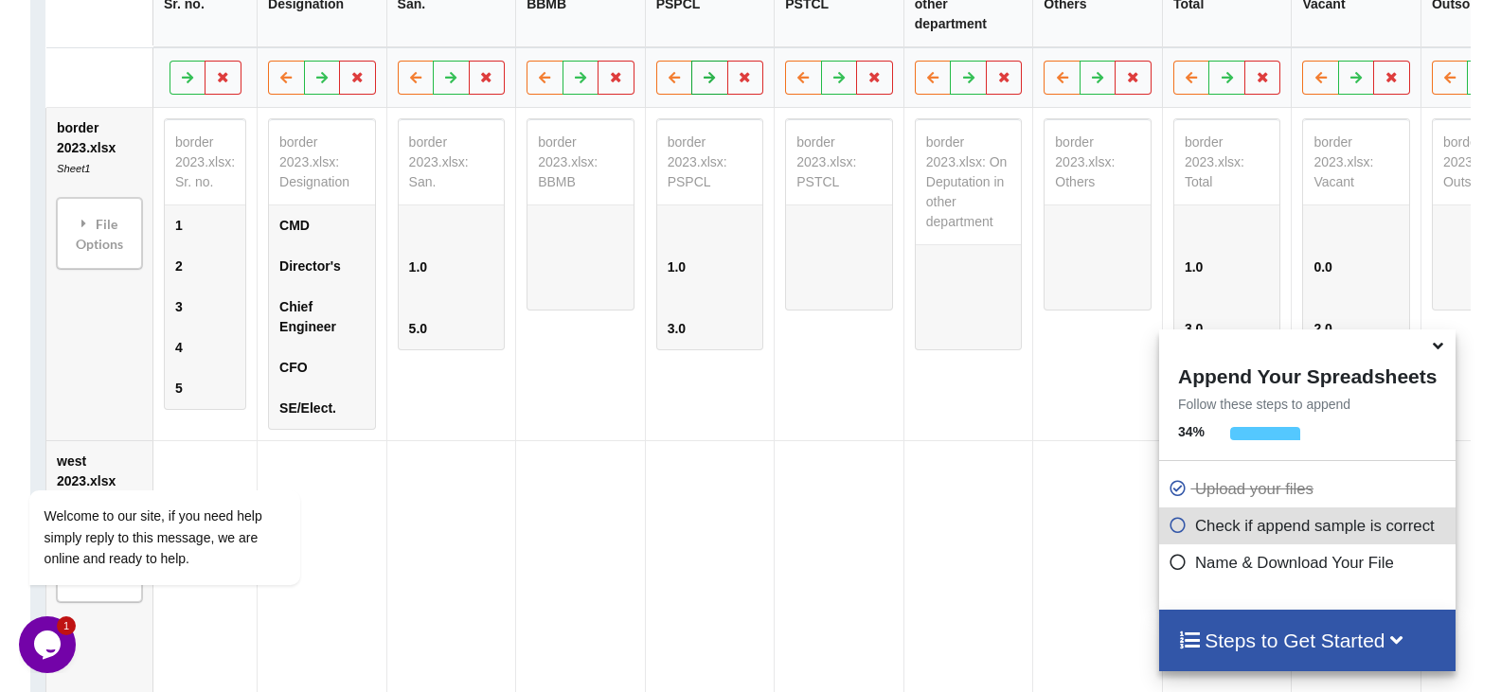
click at [711, 82] on icon at bounding box center [710, 76] width 16 height 11
click at [1441, 351] on icon at bounding box center [1438, 342] width 20 height 17
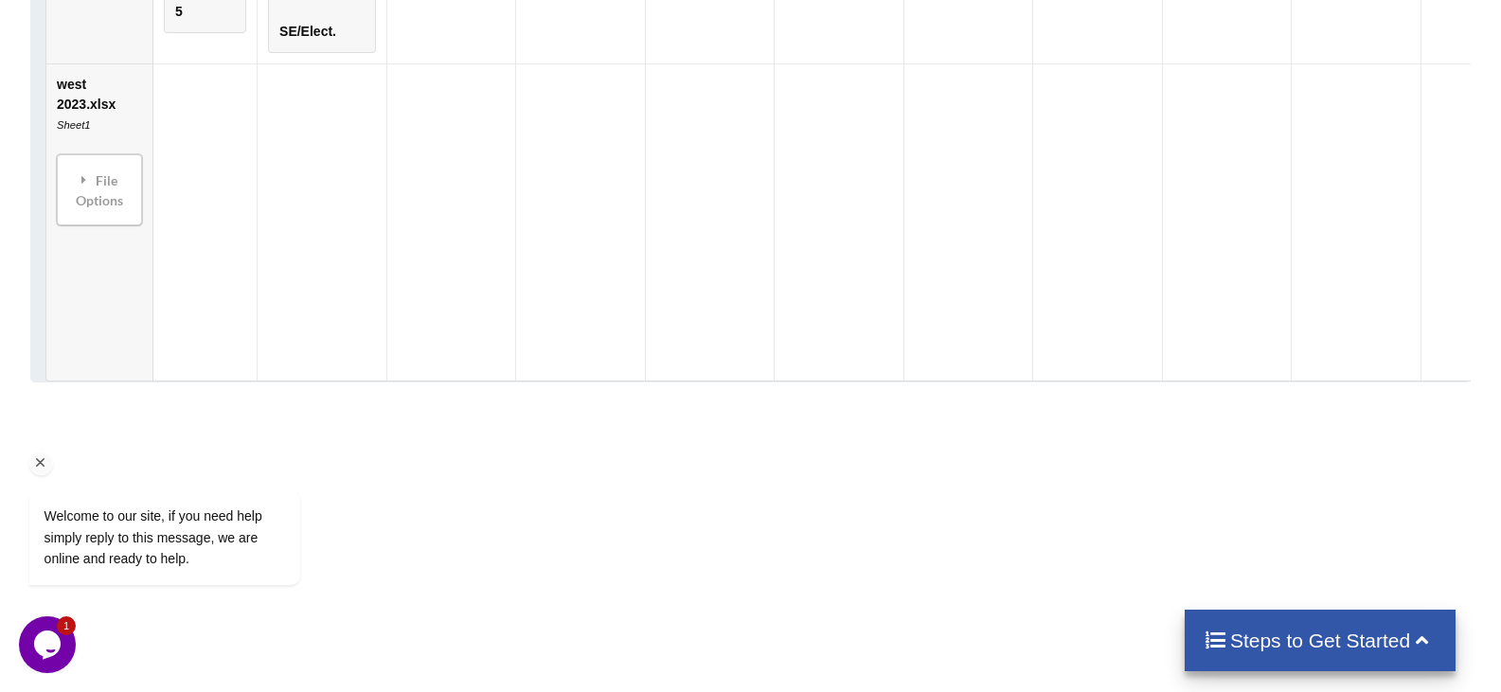
scroll to position [1412, 0]
click at [92, 193] on div "File Options" at bounding box center [99, 188] width 74 height 60
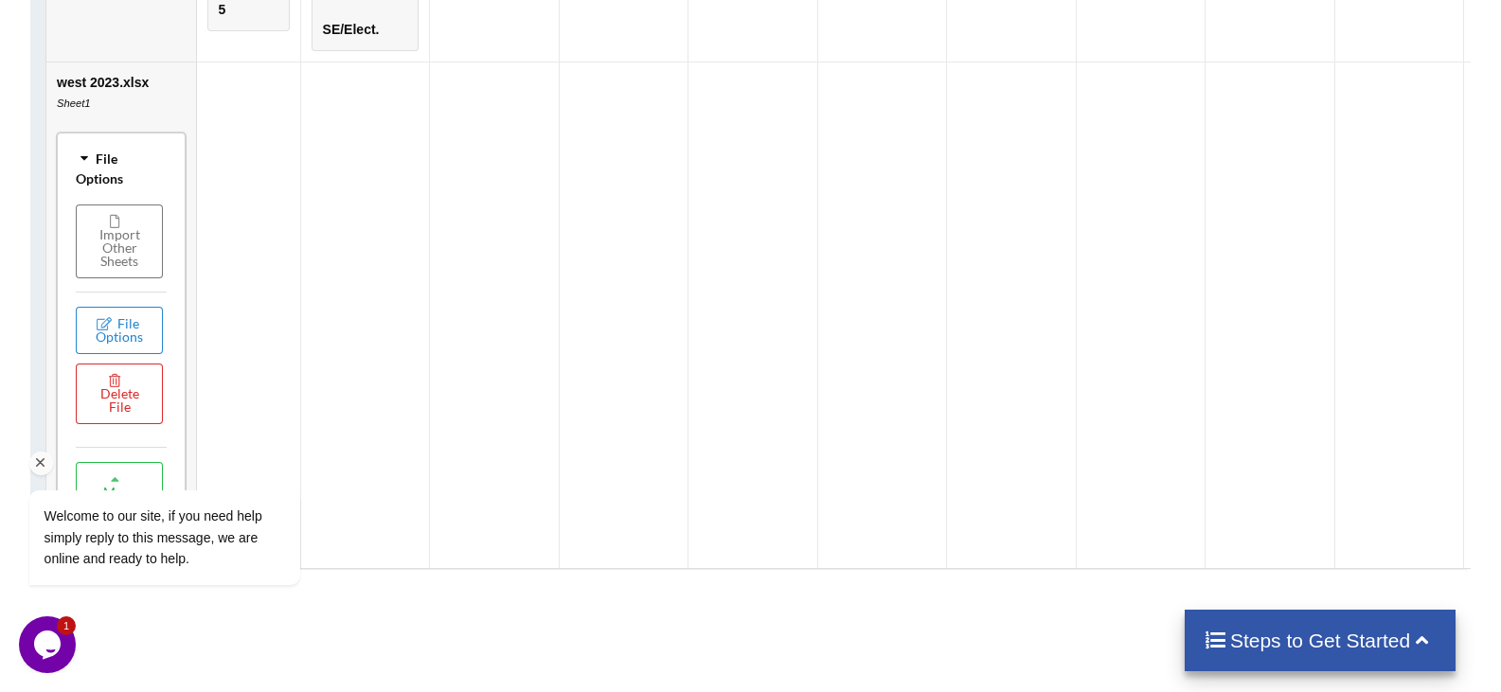
click at [130, 344] on div "Welcome to our site, if you need help simply reply to this message, we are onli…" at bounding box center [189, 459] width 341 height 288
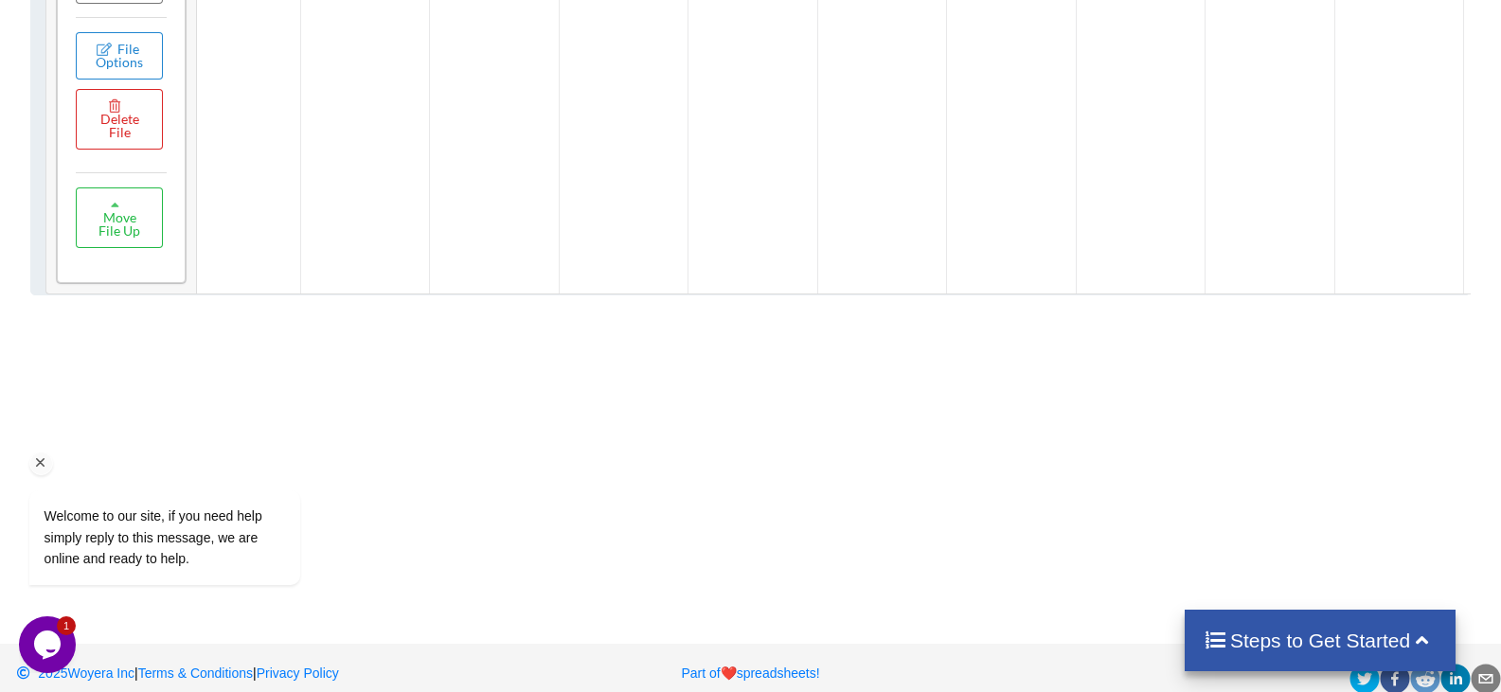
scroll to position [1696, 0]
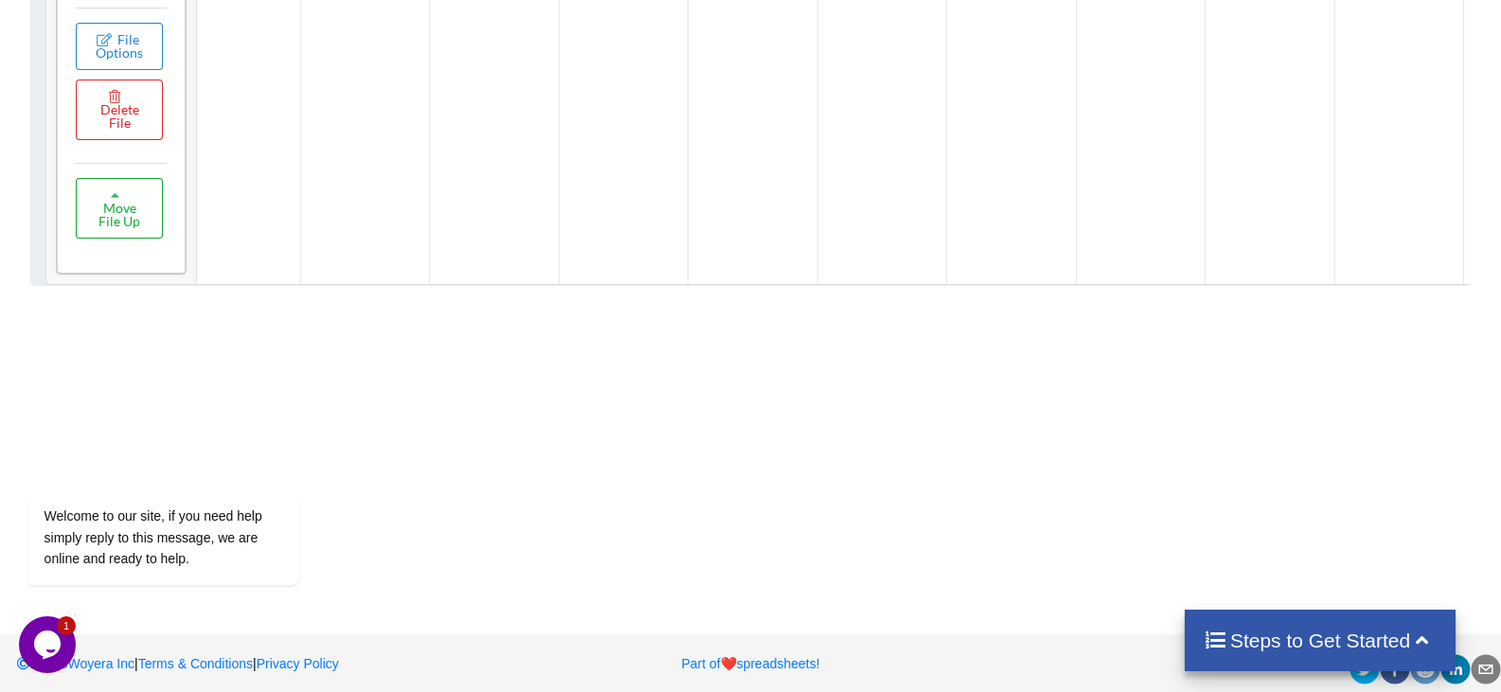
click at [102, 226] on button "Move File Up" at bounding box center [119, 208] width 87 height 61
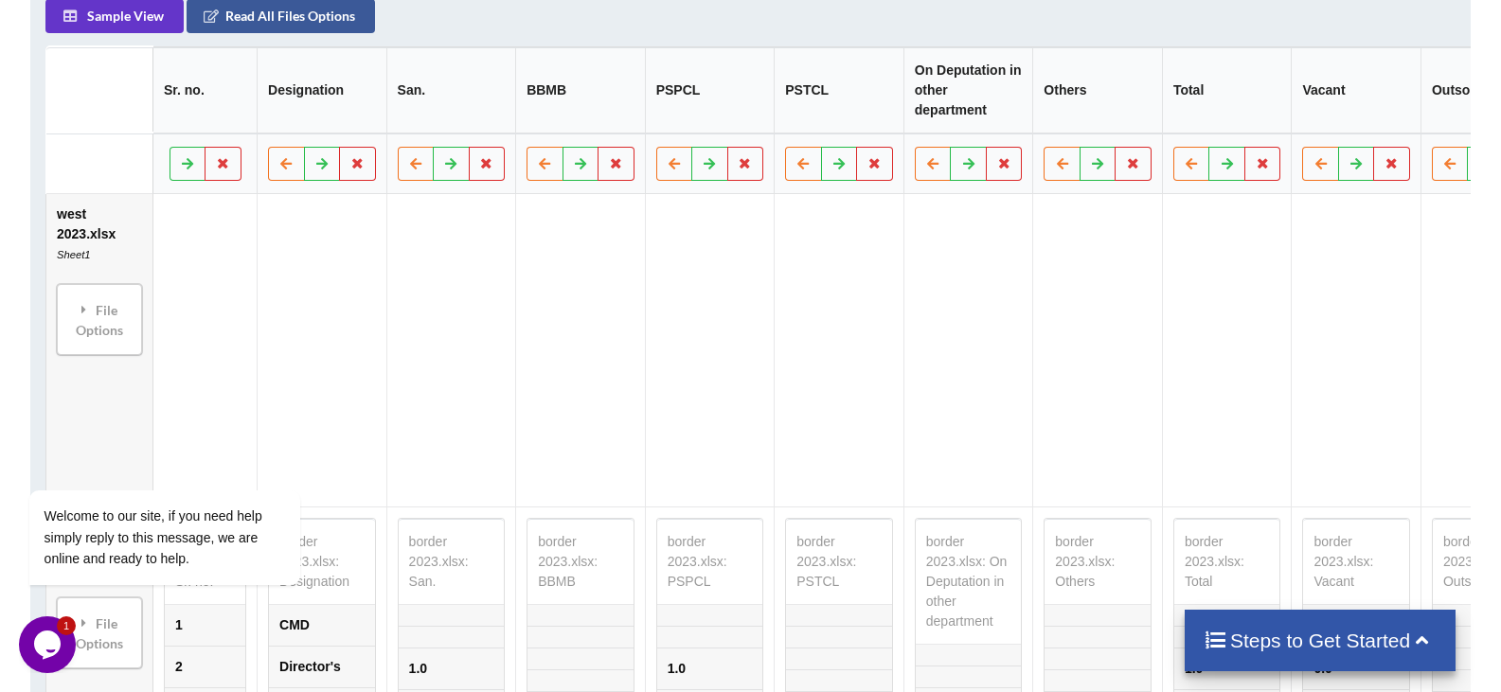
scroll to position [980, 0]
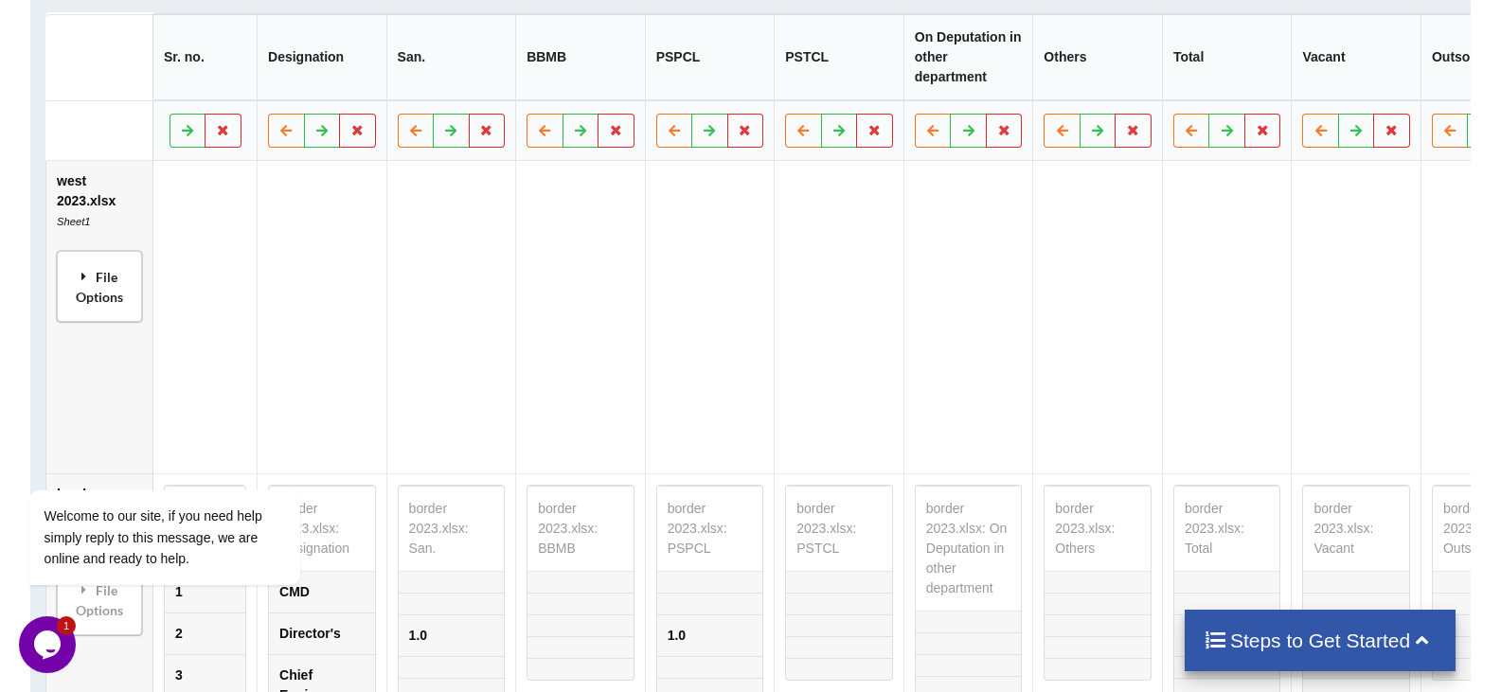
click at [103, 308] on div "File Options" at bounding box center [99, 287] width 74 height 60
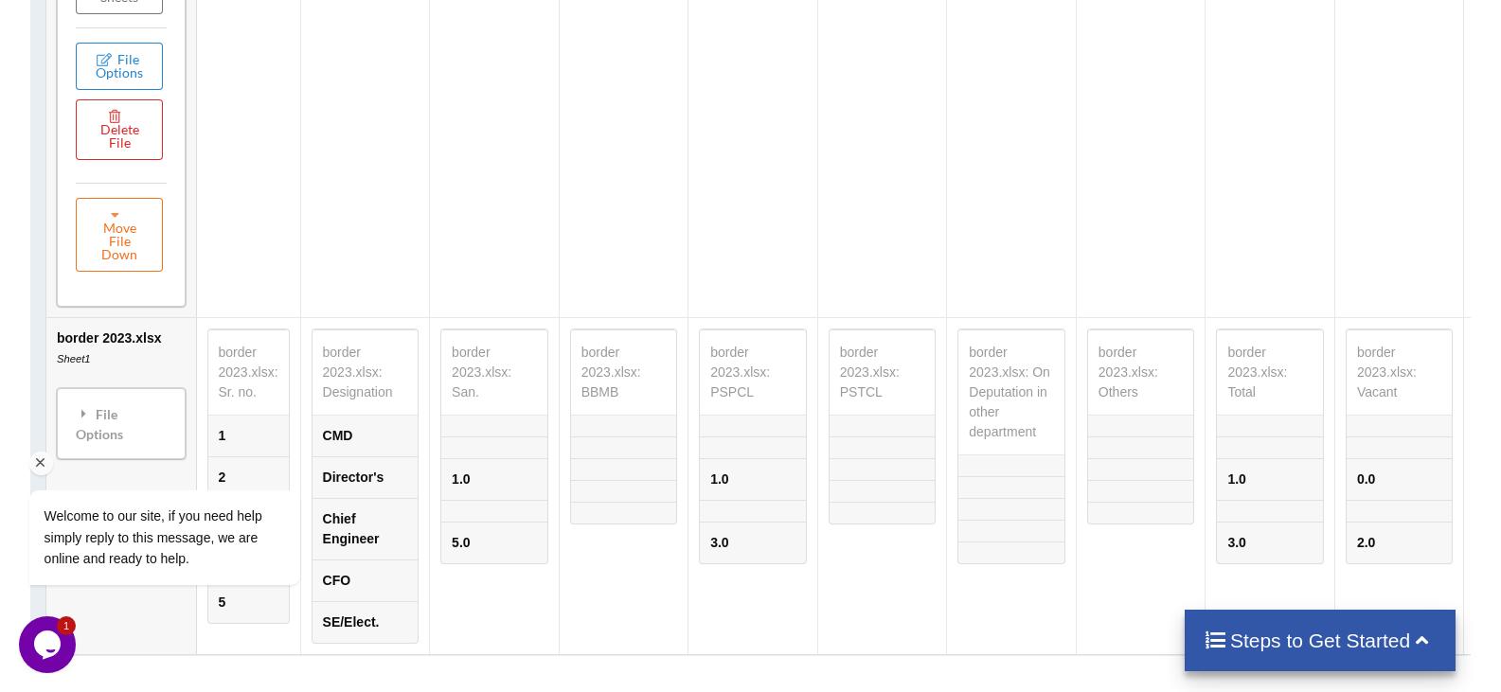
scroll to position [1359, 0]
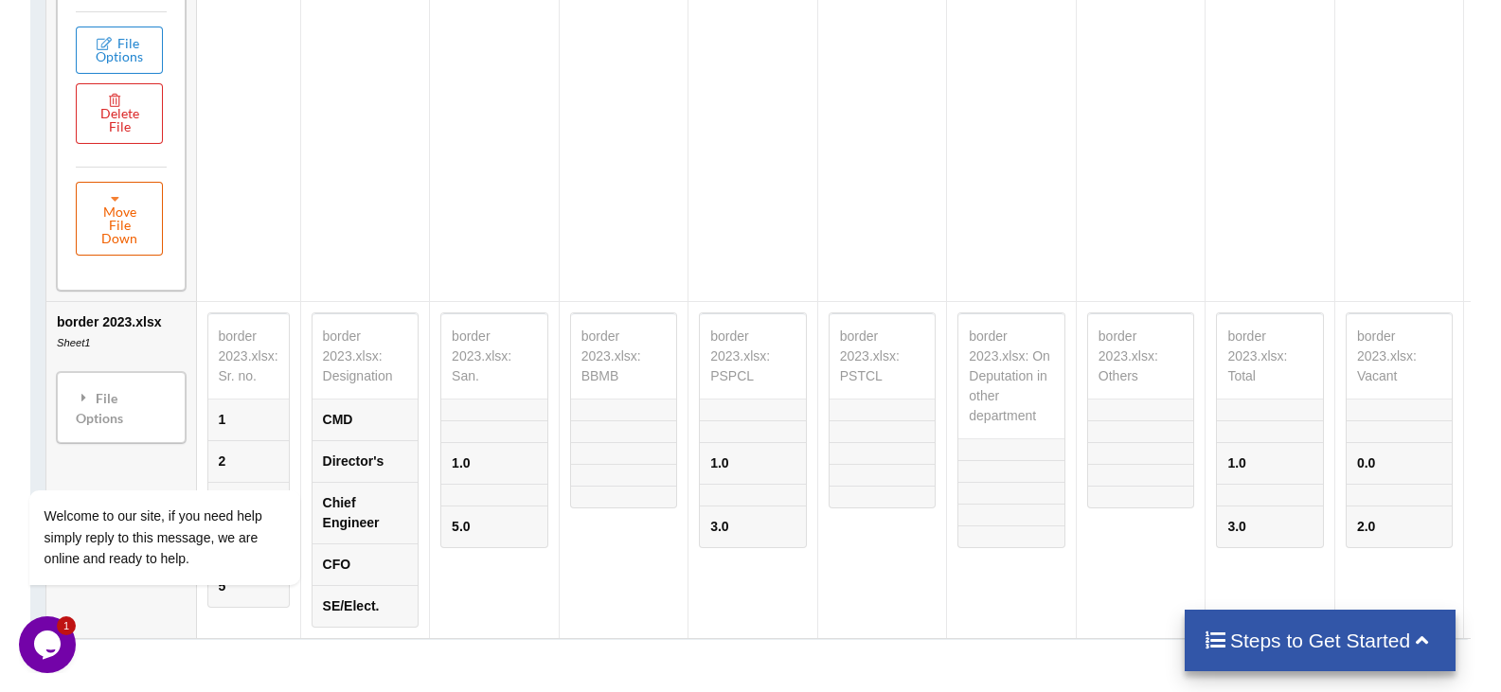
click at [119, 237] on button "Move File Down" at bounding box center [119, 219] width 87 height 74
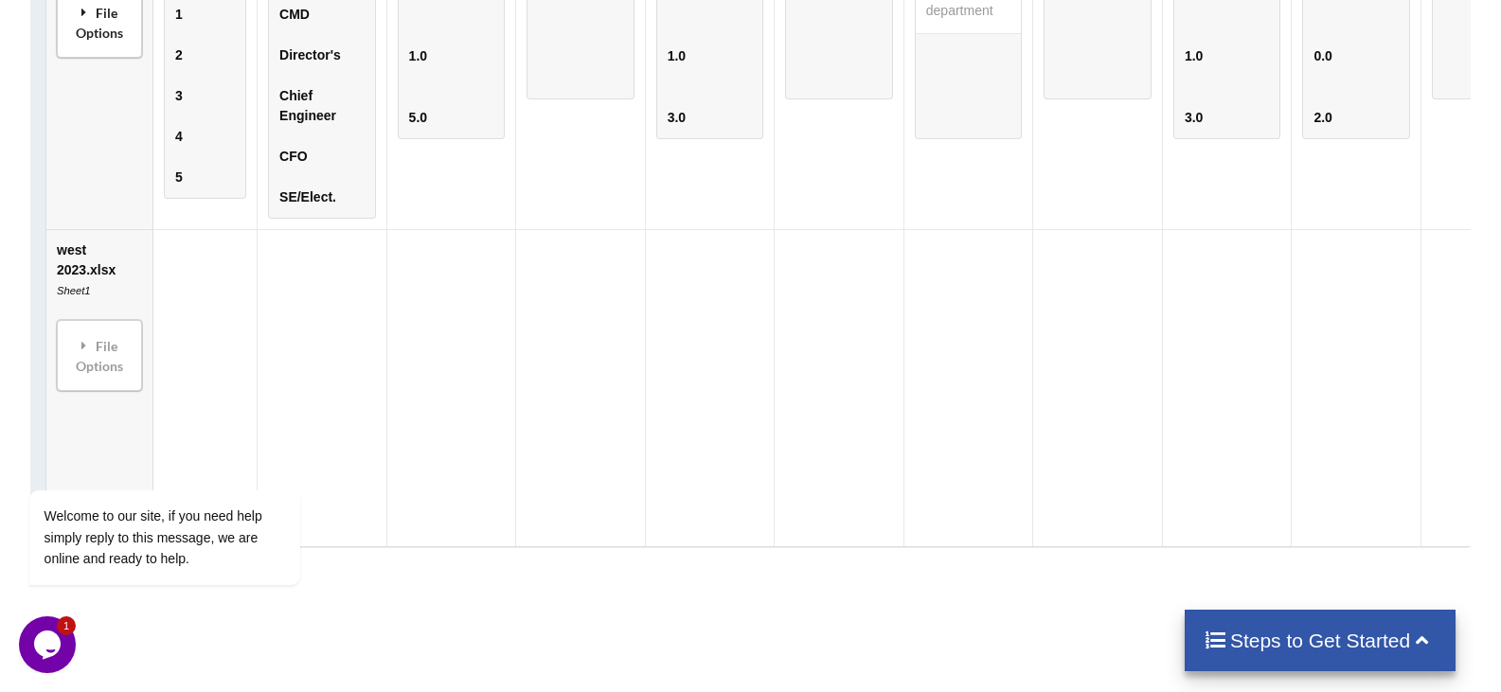
scroll to position [1264, 0]
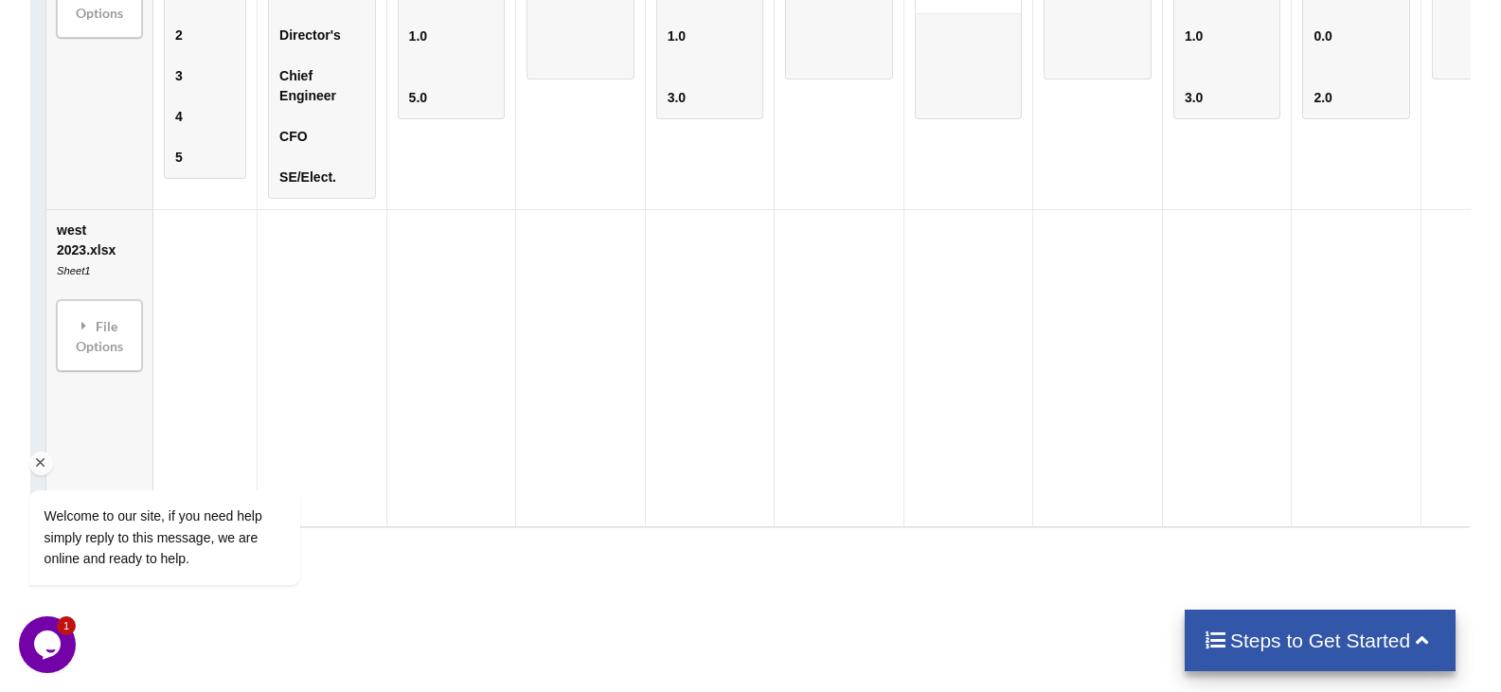
click at [96, 341] on div "Welcome to our site, if you need help simply reply to this message, we are onli…" at bounding box center [189, 459] width 341 height 288
click at [98, 354] on div "Welcome to our site, if you need help simply reply to this message, we are onli…" at bounding box center [189, 459] width 341 height 288
click at [83, 337] on div "Welcome to our site, if you need help simply reply to this message, we are onli…" at bounding box center [189, 459] width 341 height 288
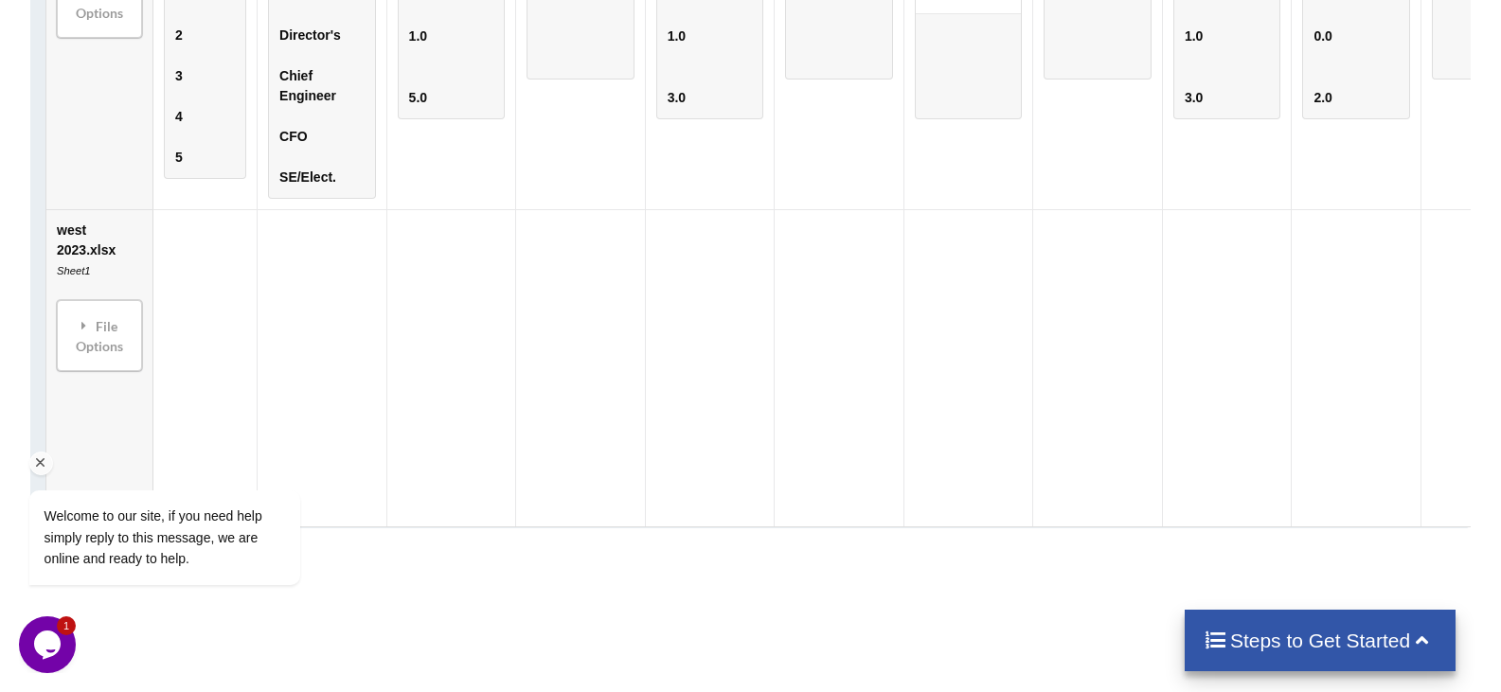
click at [93, 364] on div "Welcome to our site, if you need help simply reply to this message, we are onli…" at bounding box center [189, 459] width 341 height 288
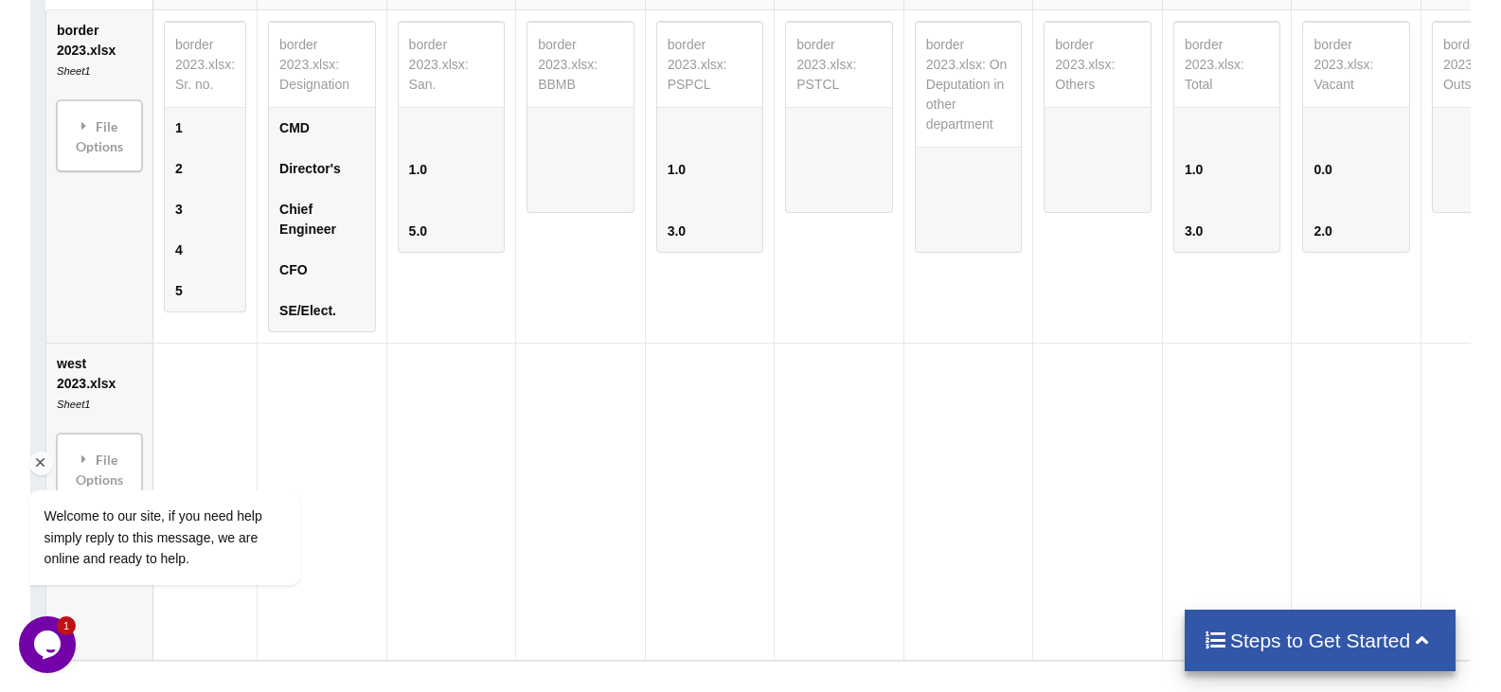
scroll to position [791, 0]
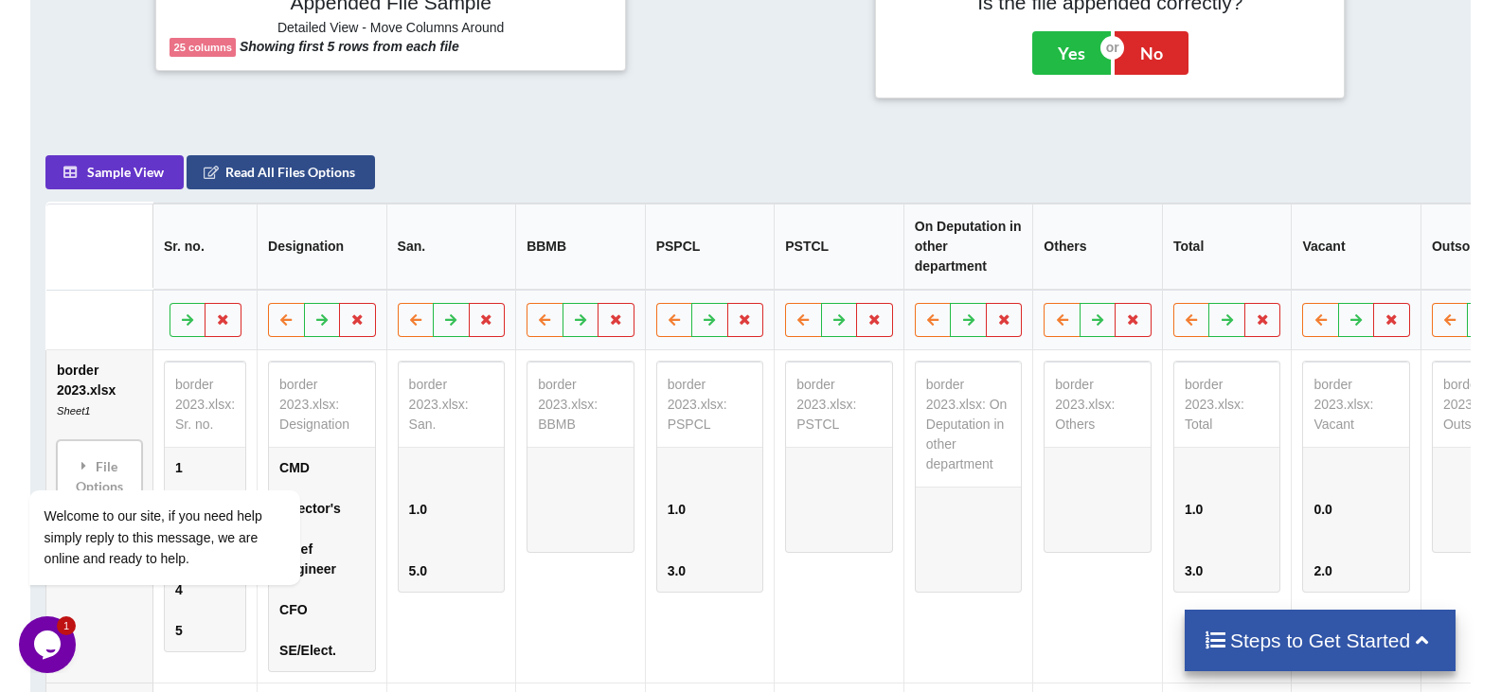
click at [271, 173] on button "Read All Files Options" at bounding box center [281, 172] width 188 height 34
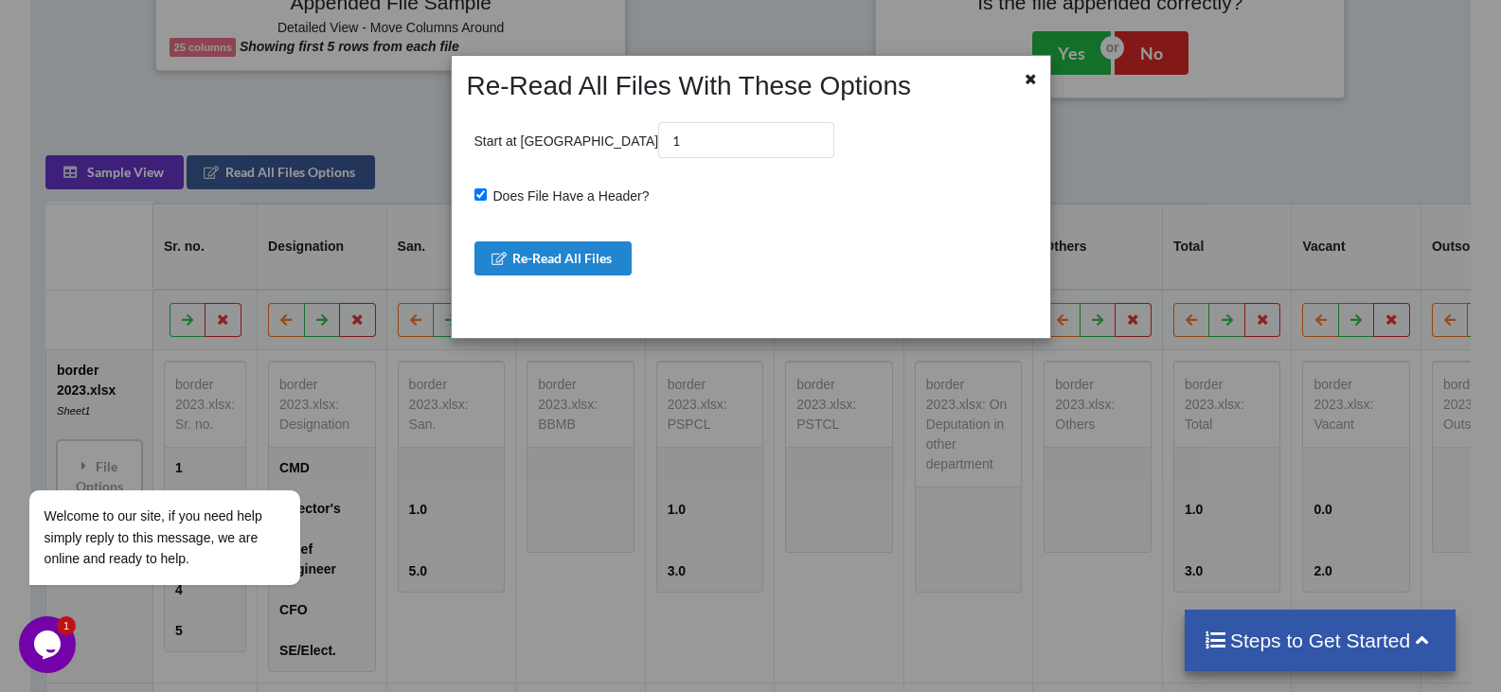
click at [484, 194] on input "Does File Have a Header?" at bounding box center [480, 194] width 12 height 12
checkbox input "false"
click at [525, 260] on button "Re-Read All Files" at bounding box center [553, 258] width 158 height 34
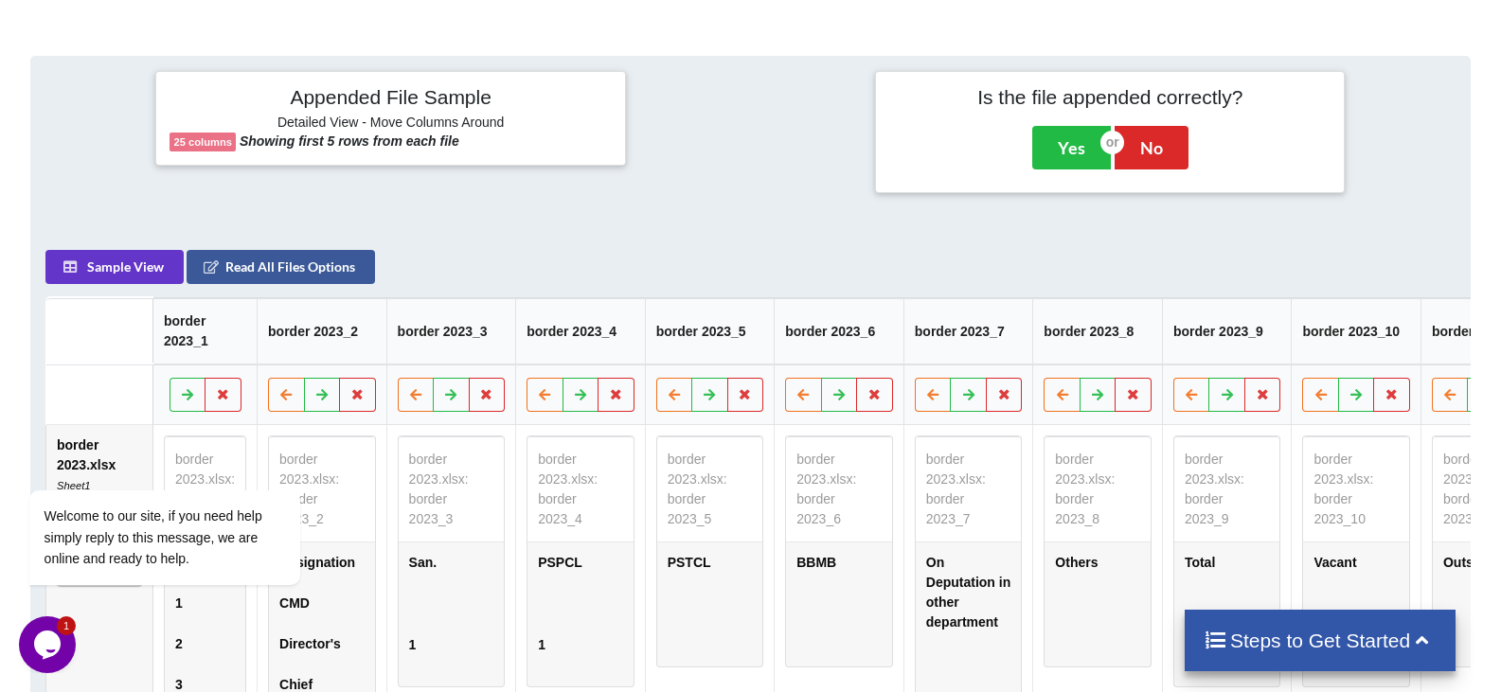
scroll to position [601, 0]
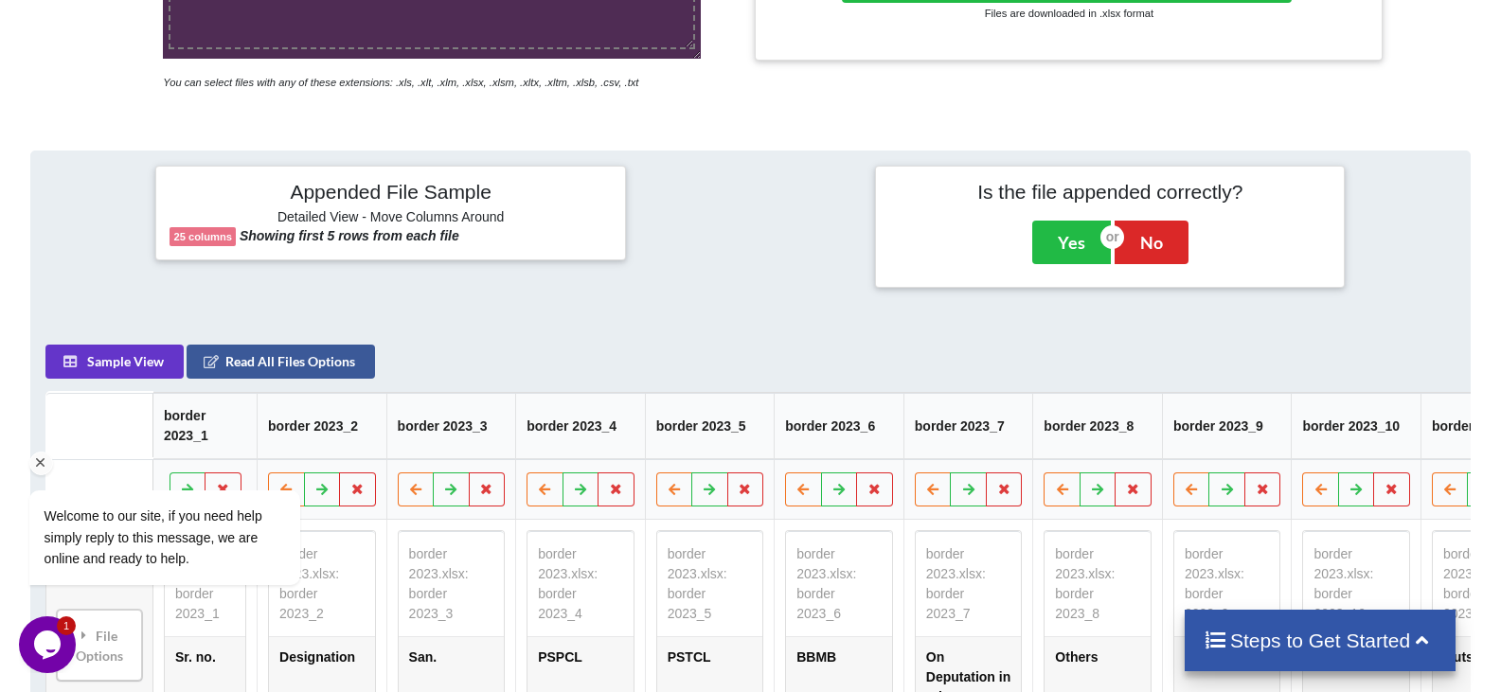
click at [72, 377] on div "Welcome to our site, if you need help simply reply to this message, we are onli…" at bounding box center [189, 459] width 341 height 288
click at [112, 374] on div "Welcome to our site, if you need help simply reply to this message, we are onli…" at bounding box center [189, 459] width 341 height 288
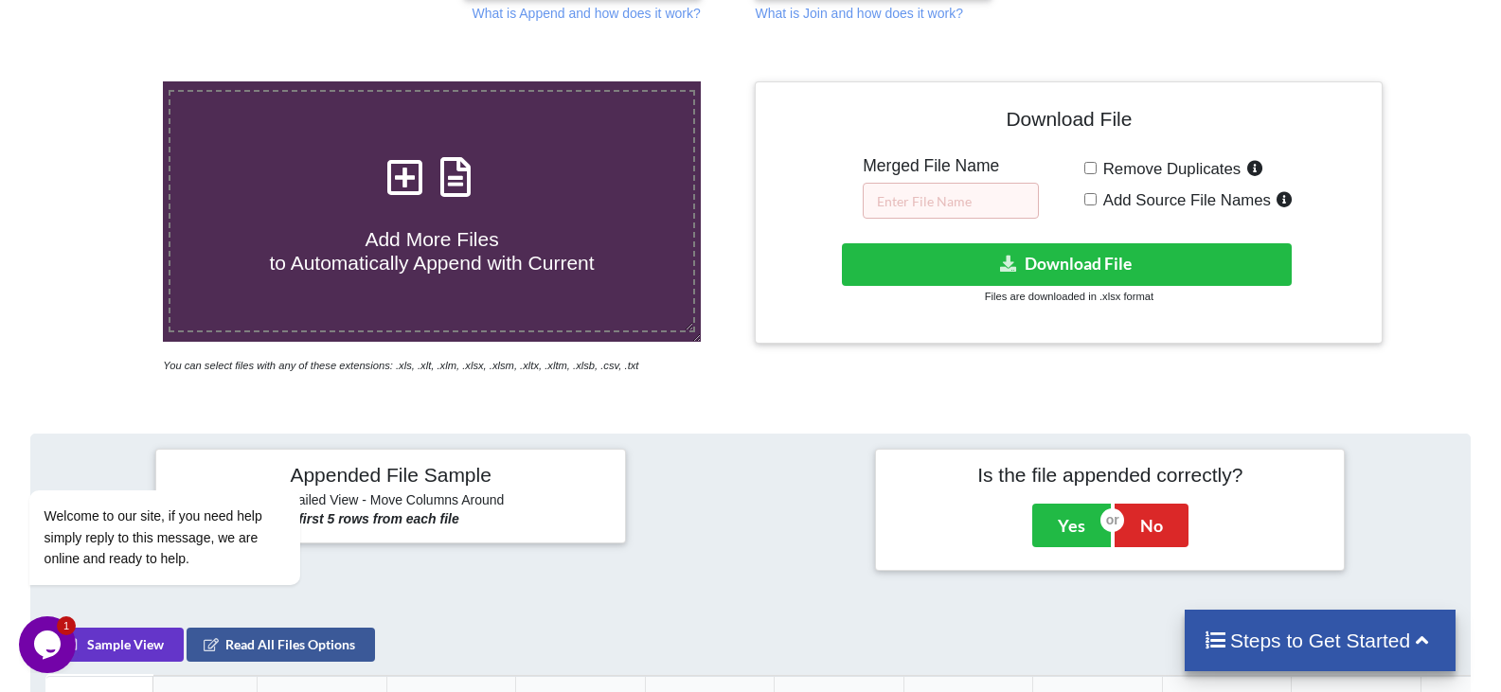
scroll to position [222, 0]
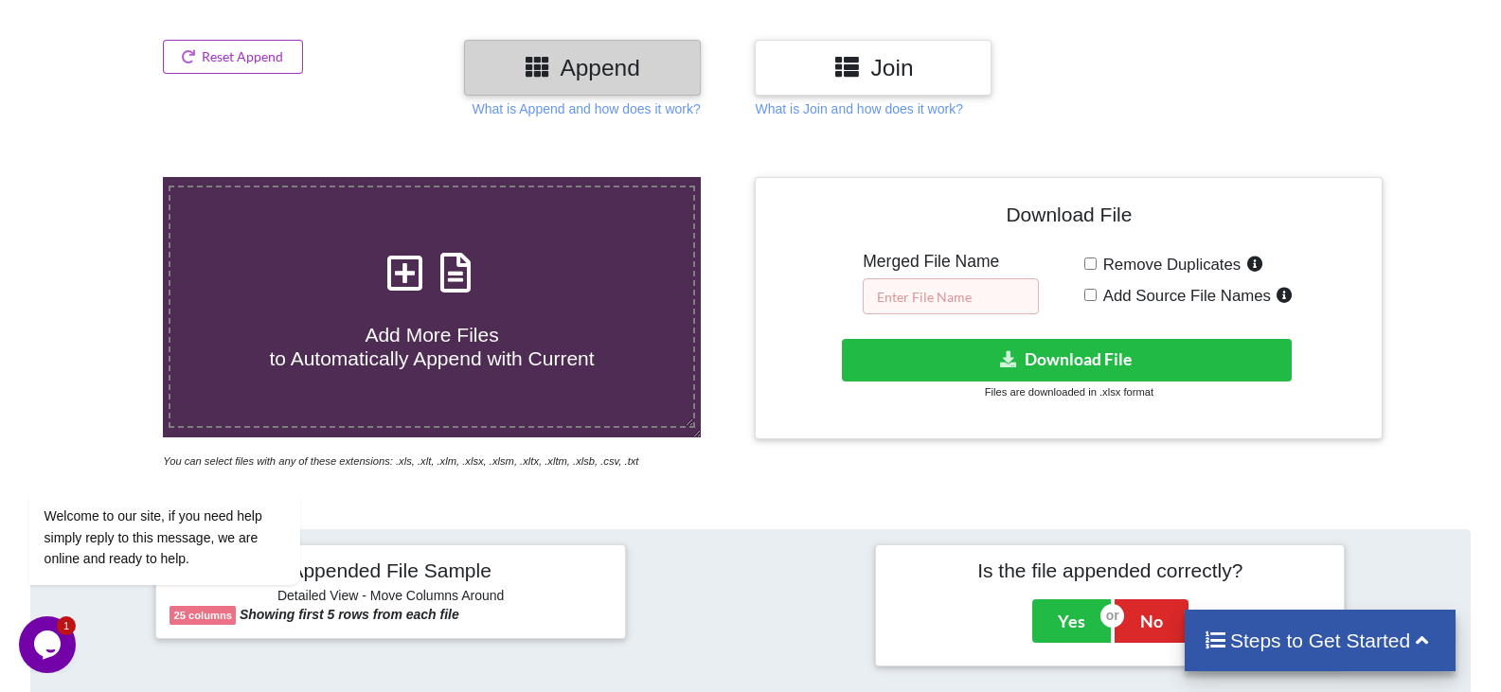
click at [924, 291] on input "text" at bounding box center [951, 296] width 176 height 36
click at [1089, 298] on input "Add Source File Names" at bounding box center [1090, 295] width 12 height 12
checkbox input "true"
click at [1090, 262] on input "Remove Duplicates" at bounding box center [1090, 264] width 12 height 12
checkbox input "true"
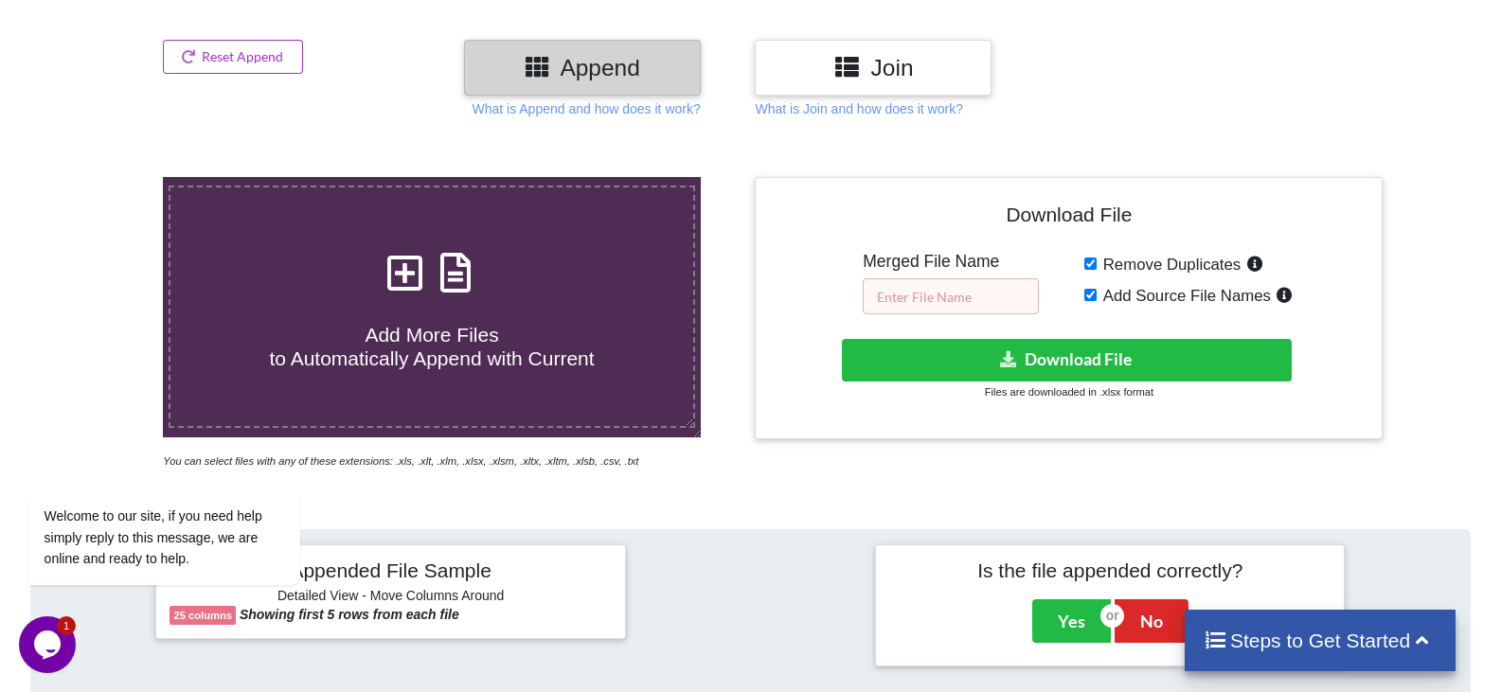
click at [944, 295] on input "text" at bounding box center [951, 296] width 176 height 36
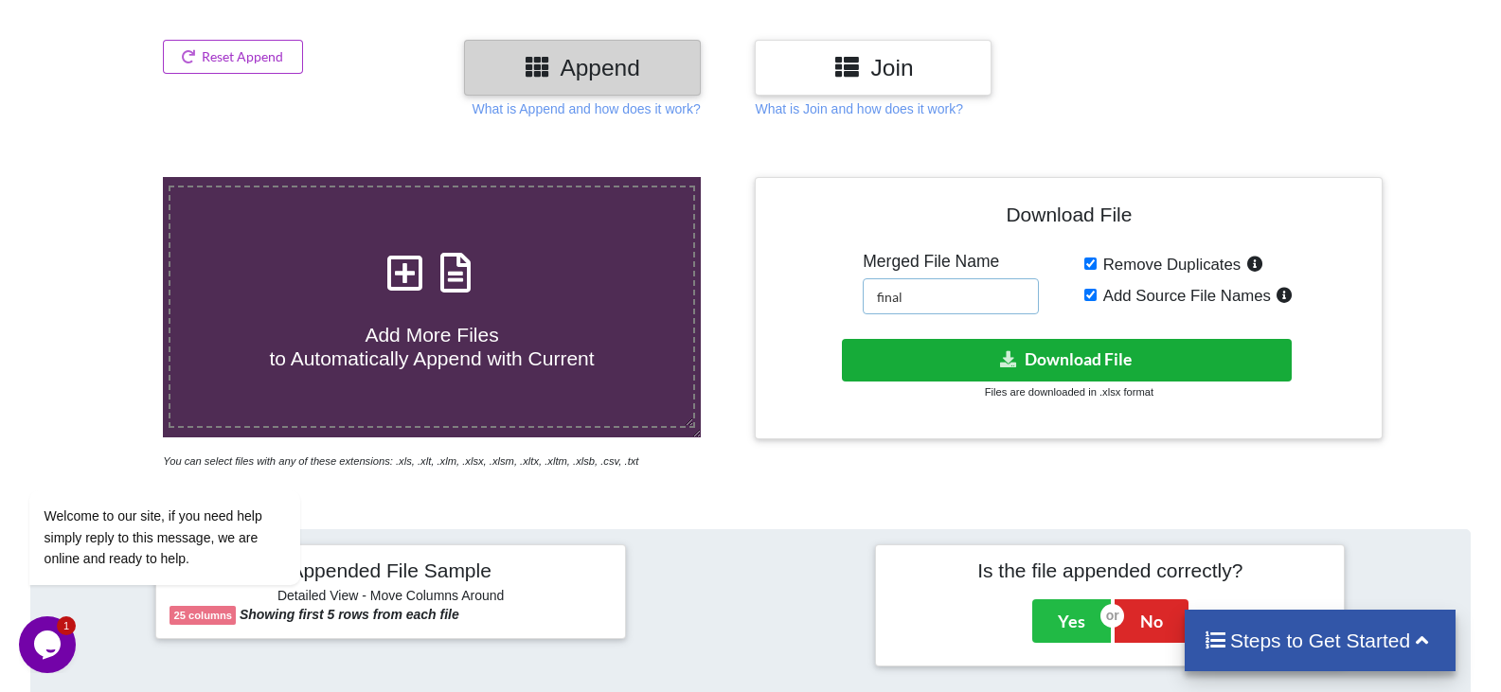
type input "final"
click at [1074, 365] on button "Download File" at bounding box center [1067, 360] width 450 height 43
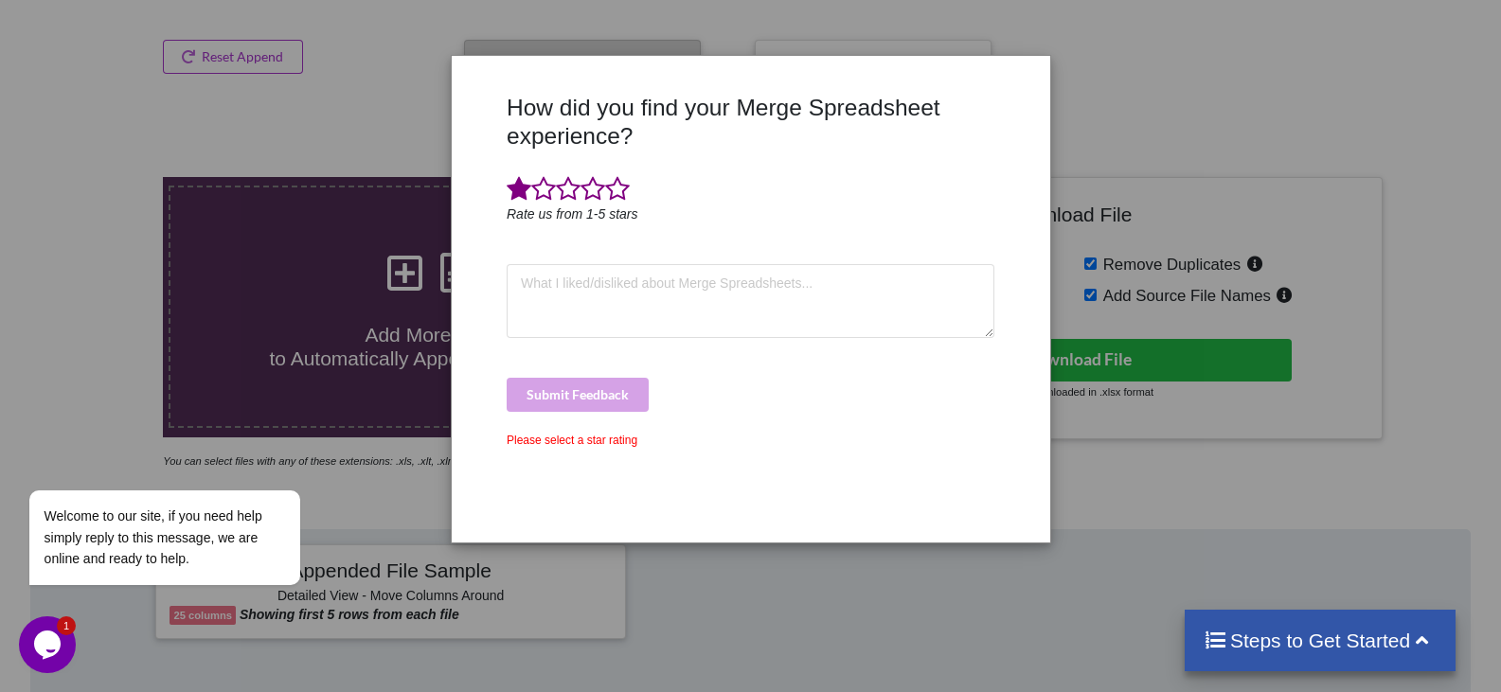
click at [515, 203] on span at bounding box center [519, 189] width 25 height 27
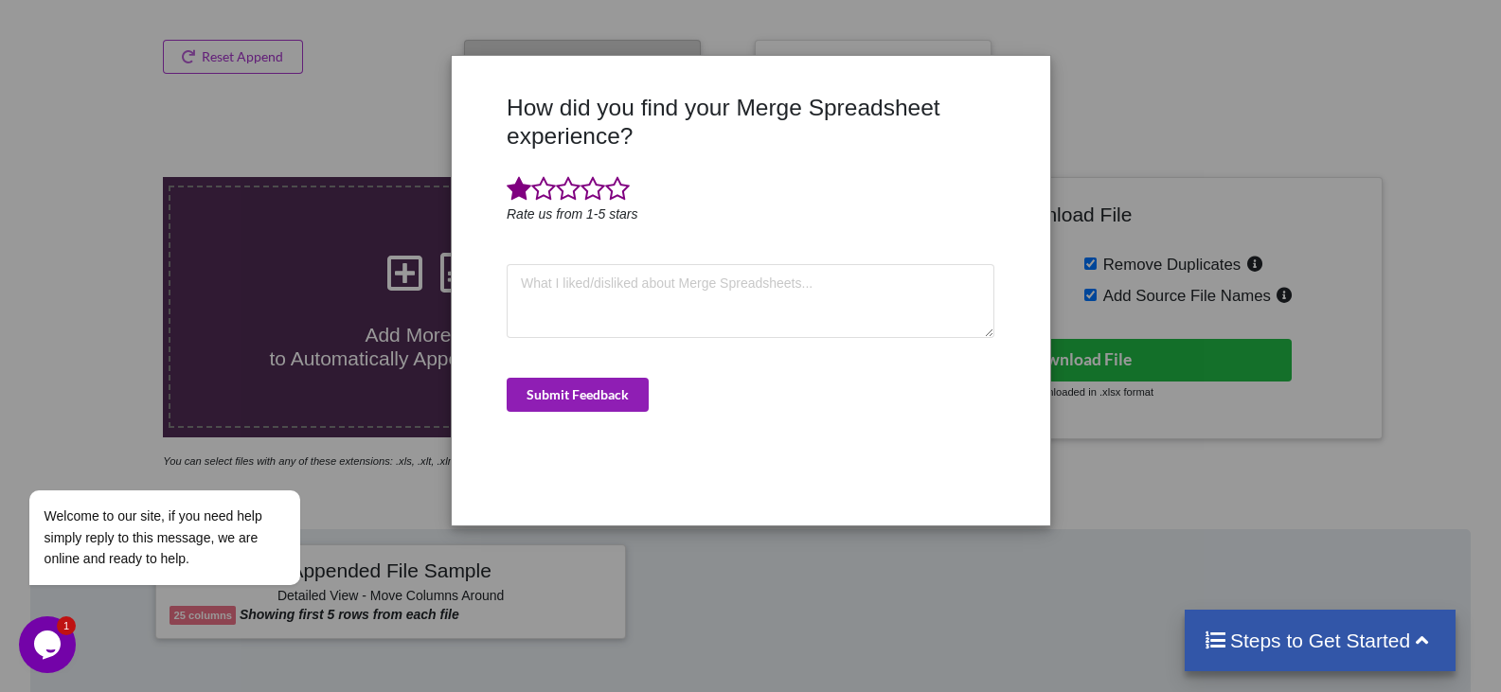
click at [575, 395] on button "Submit Feedback" at bounding box center [578, 395] width 142 height 34
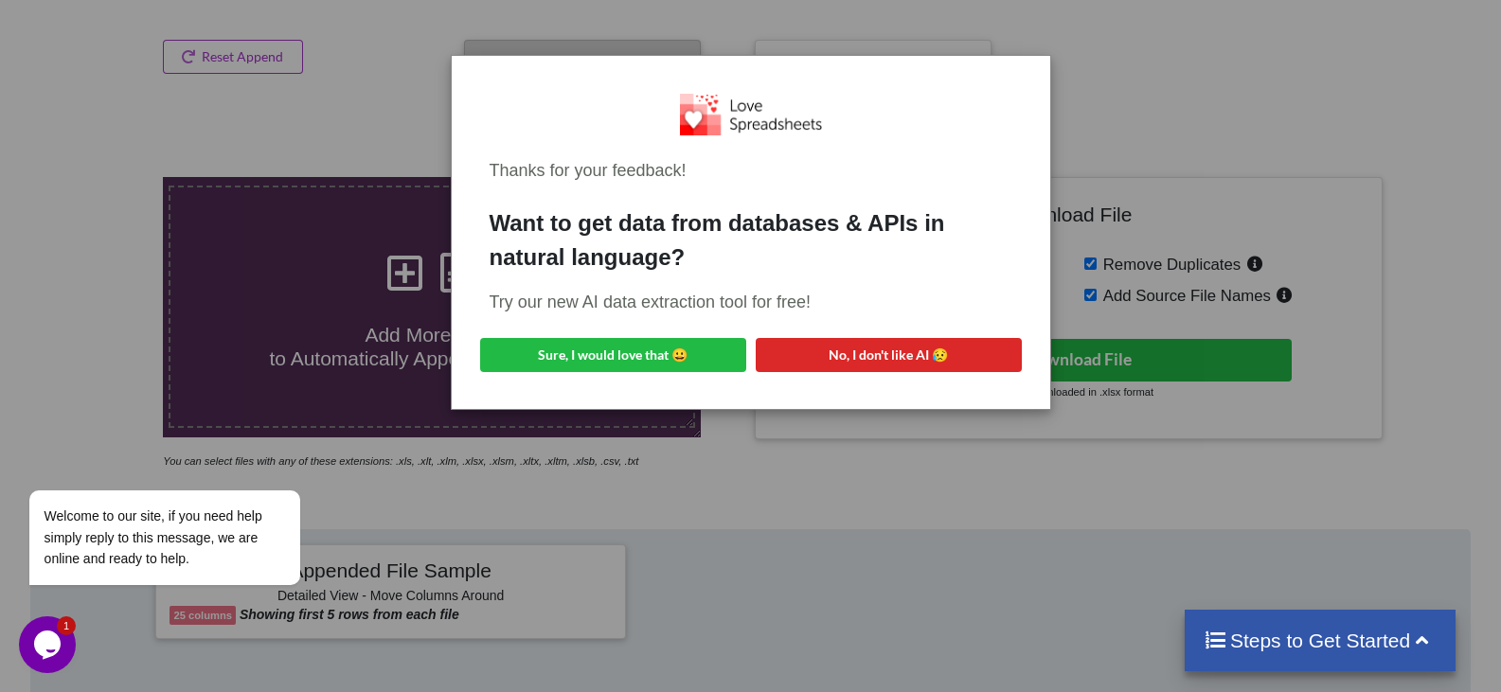
click at [593, 385] on div "Thanks for your feedback! Want to get data from databases & APIs in natural lan…" at bounding box center [750, 346] width 1501 height 692
click at [1183, 51] on div "Thanks for your feedback! Want to get data from databases & APIs in natural lan…" at bounding box center [750, 346] width 1501 height 692
